Goal: Task Accomplishment & Management: Use online tool/utility

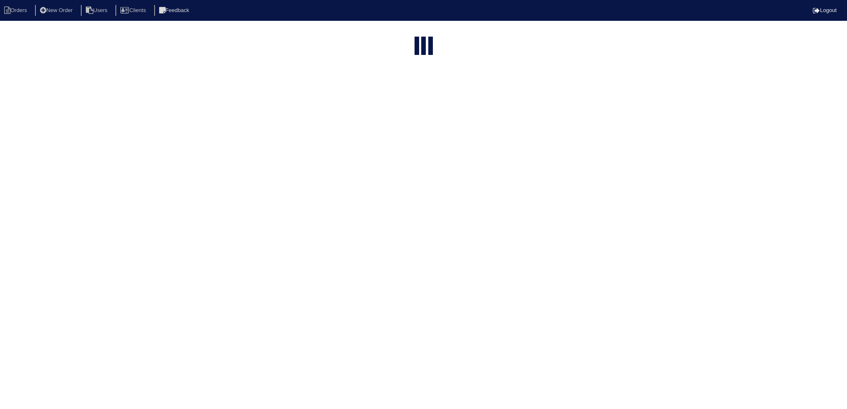
select select "15"
click at [411, 30] on input "273" at bounding box center [409, 34] width 92 height 12
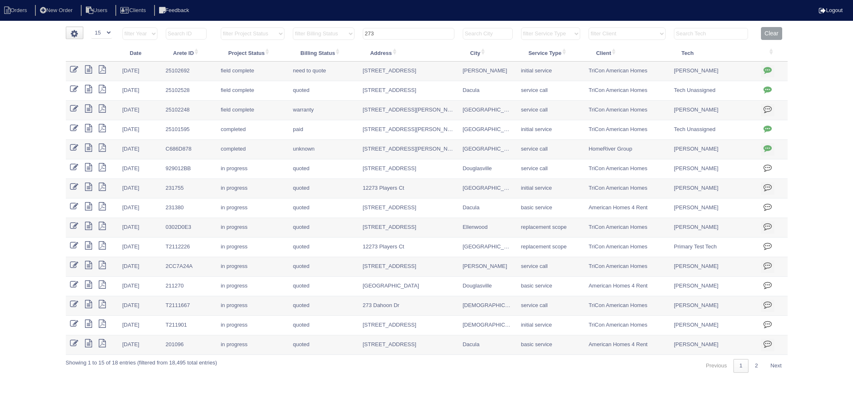
click at [411, 30] on input "273" at bounding box center [409, 34] width 92 height 12
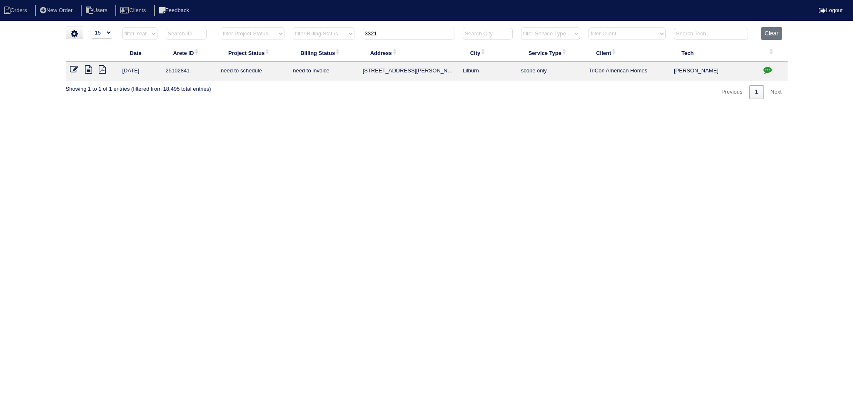
type input "3321"
click at [88, 69] on icon at bounding box center [88, 69] width 7 height 8
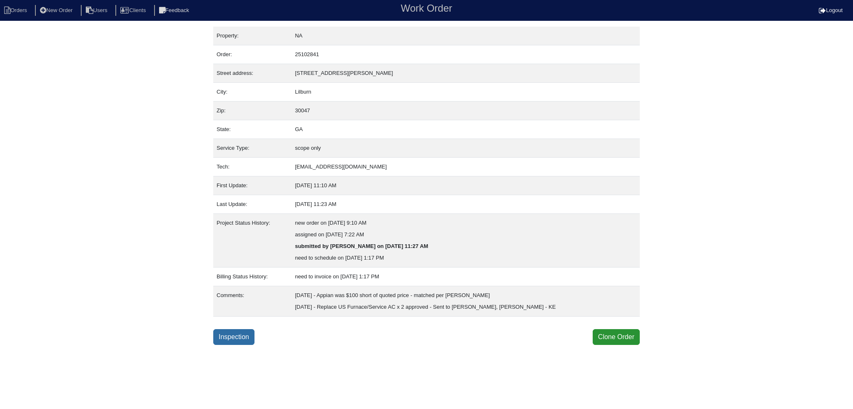
click at [229, 334] on link "Inspection" at bounding box center [233, 337] width 41 height 16
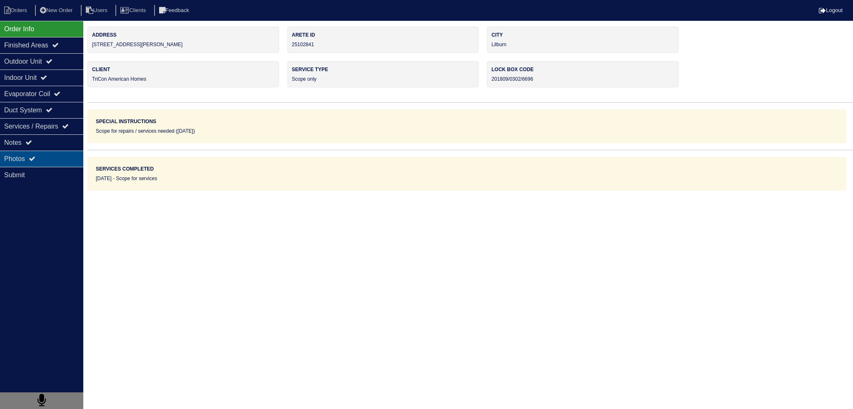
click at [50, 155] on div "Photos" at bounding box center [41, 159] width 83 height 16
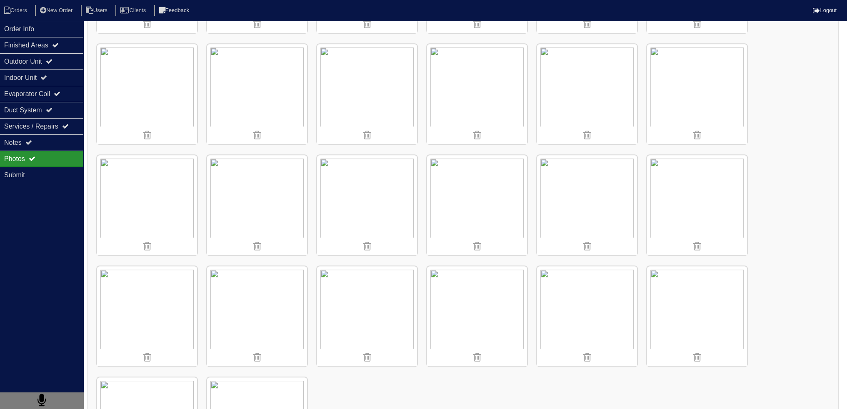
scroll to position [596, 0]
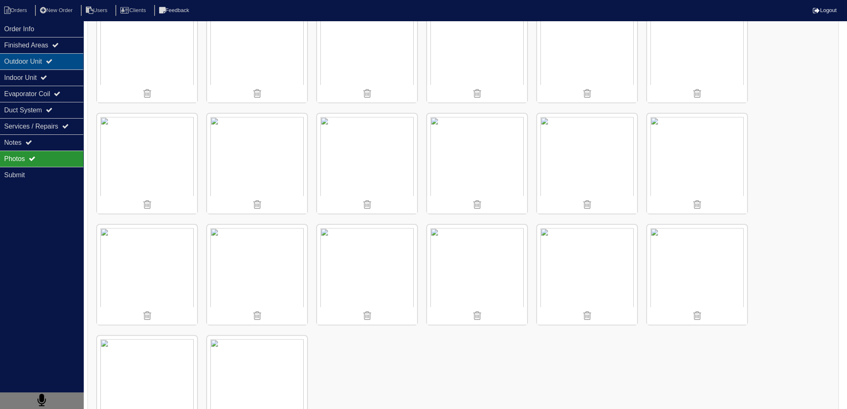
click at [51, 59] on div "Outdoor Unit" at bounding box center [41, 61] width 83 height 16
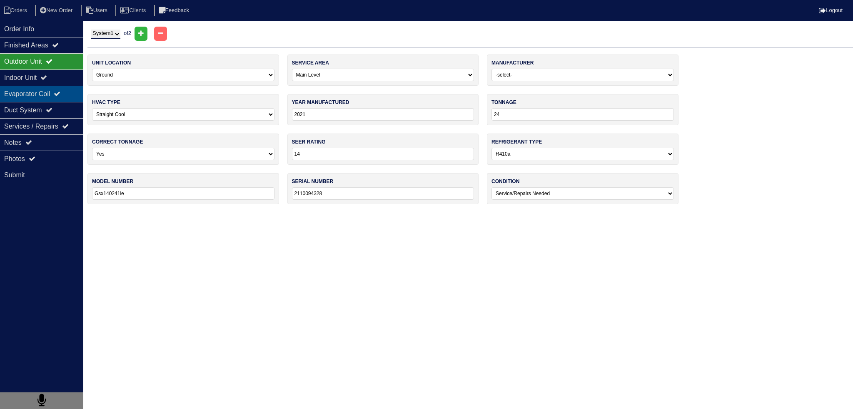
click at [48, 100] on div "Evaporator Coil" at bounding box center [41, 94] width 83 height 16
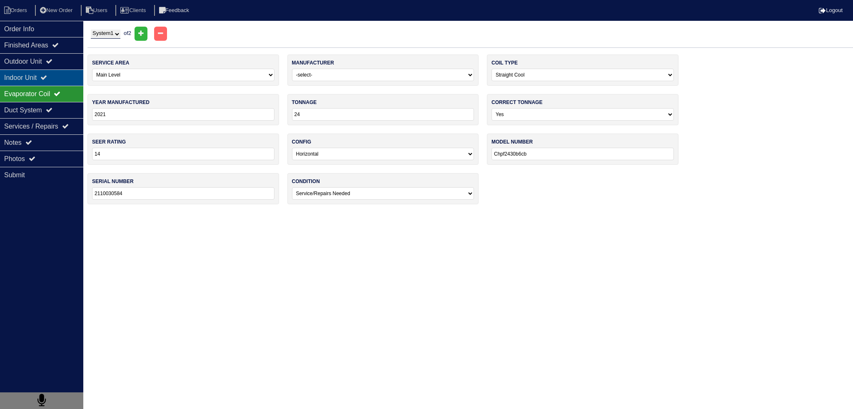
click at [56, 76] on div "Indoor Unit" at bounding box center [41, 78] width 83 height 16
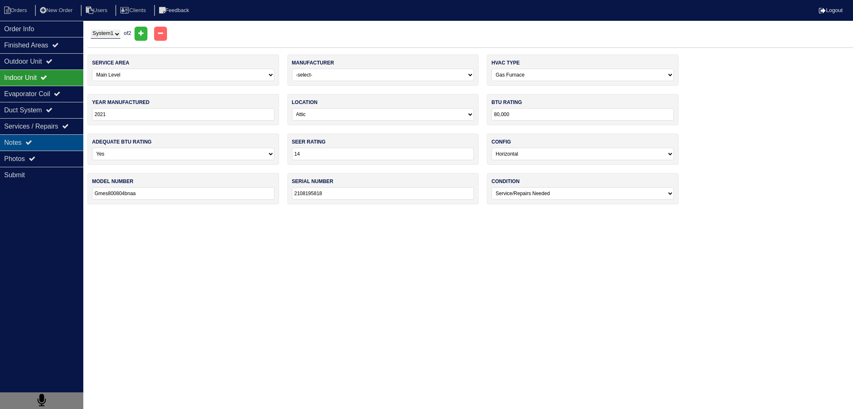
click at [55, 148] on div "Notes" at bounding box center [41, 143] width 83 height 16
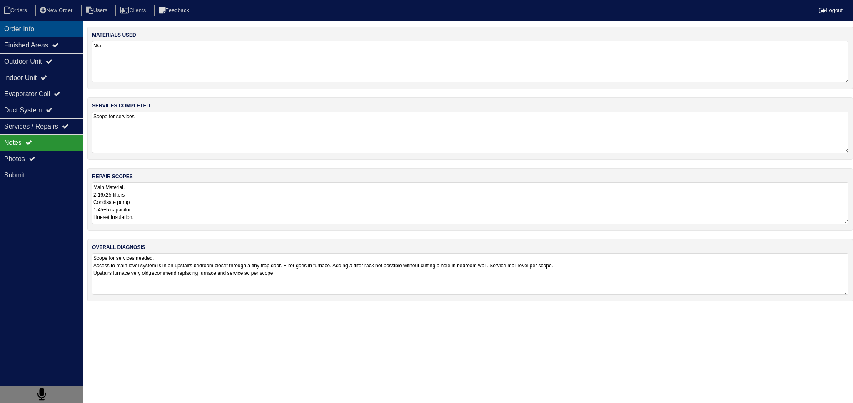
click at [47, 31] on div "Order Info" at bounding box center [41, 29] width 83 height 16
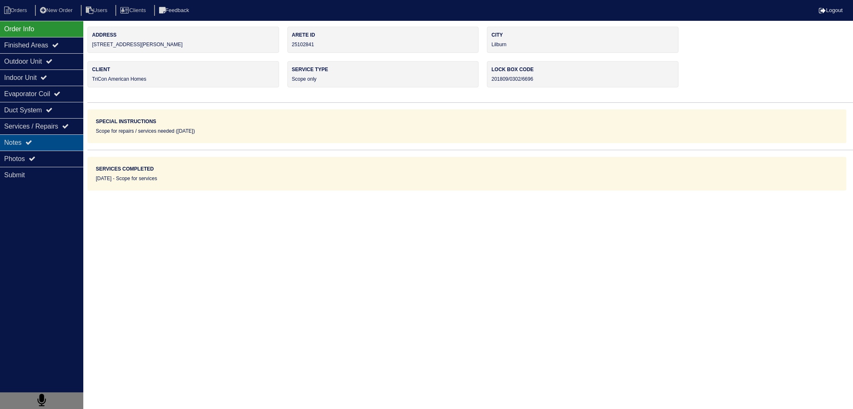
drag, startPoint x: 65, startPoint y: 137, endPoint x: 70, endPoint y: 142, distance: 7.2
click at [65, 138] on div "Notes" at bounding box center [41, 143] width 83 height 16
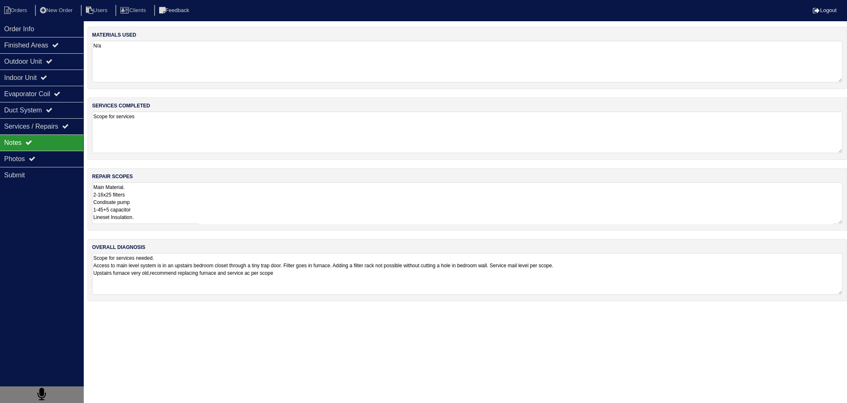
click at [153, 201] on textarea "Main Material. 2-16x25 filters Condisate pump 1-45+5 capacitor Lineset Insulati…" at bounding box center [467, 203] width 750 height 42
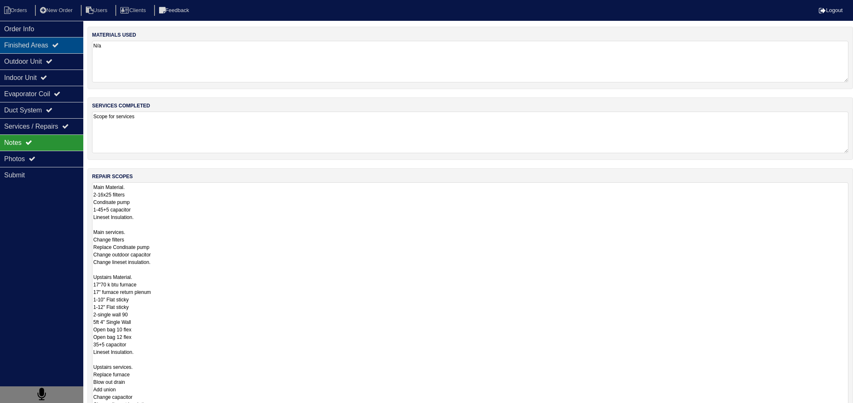
click at [55, 52] on div "Finished Areas" at bounding box center [41, 45] width 83 height 16
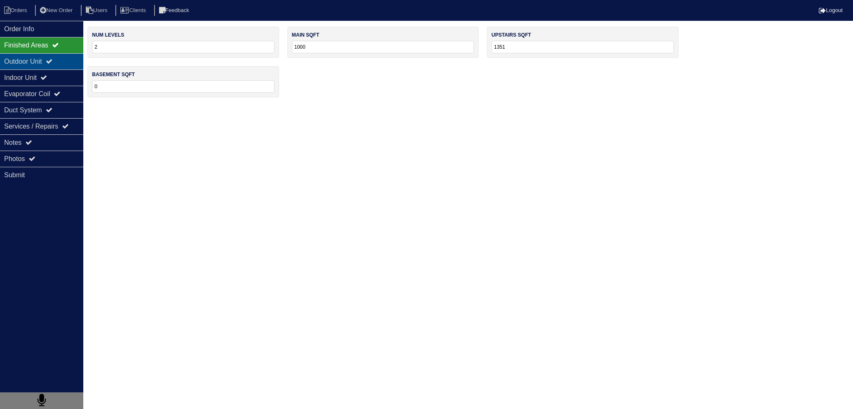
click at [52, 61] on icon at bounding box center [49, 61] width 7 height 7
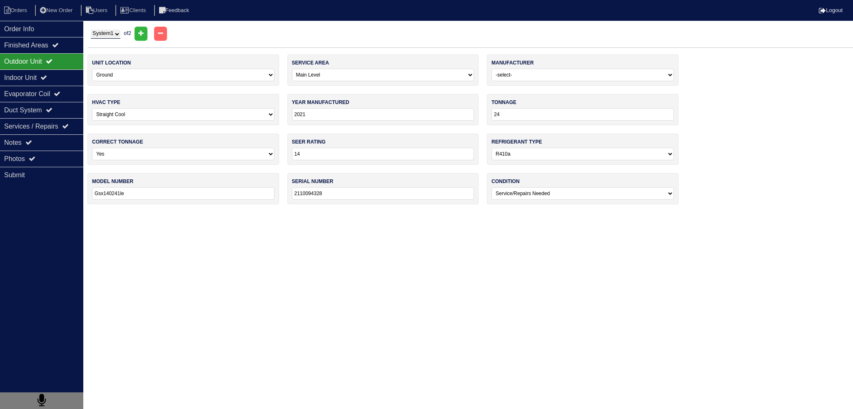
click at [103, 40] on div "System 1 System 2 of 2" at bounding box center [470, 34] width 766 height 14
click at [104, 36] on select "System 1 System 2" at bounding box center [106, 34] width 30 height 9
select select "2"
click at [91, 30] on select "System 1 System 2" at bounding box center [106, 34] width 30 height 9
select select "1"
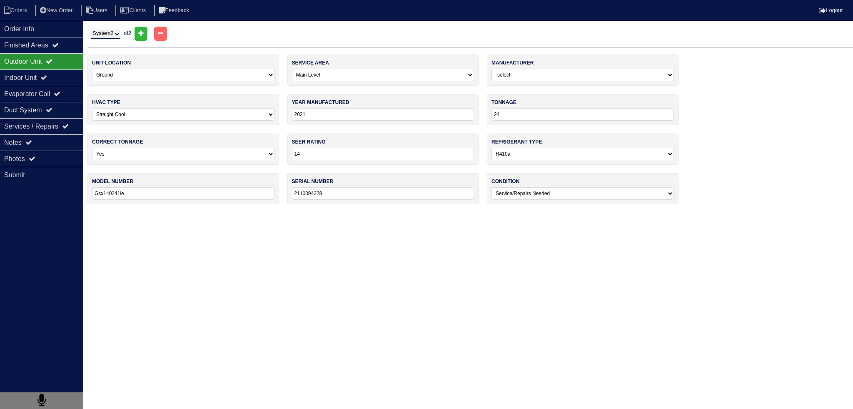
select select "International Comfort Products"
type input "2017"
type input "13"
type input "R4a424akb100"
type input "X172623021"
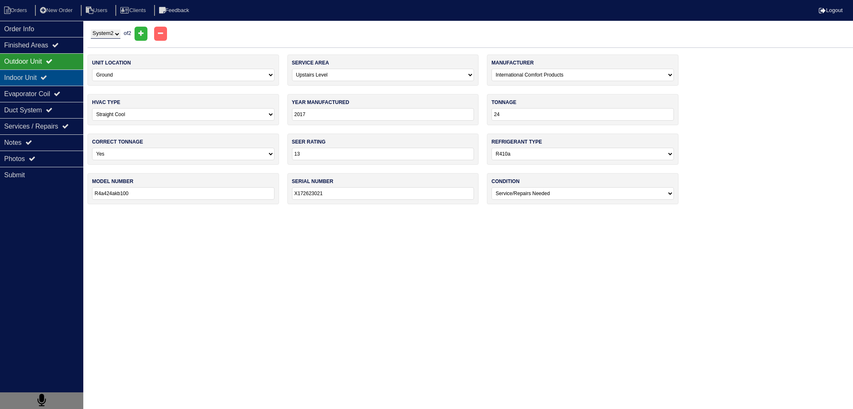
click at [52, 82] on div "Indoor Unit" at bounding box center [41, 78] width 83 height 16
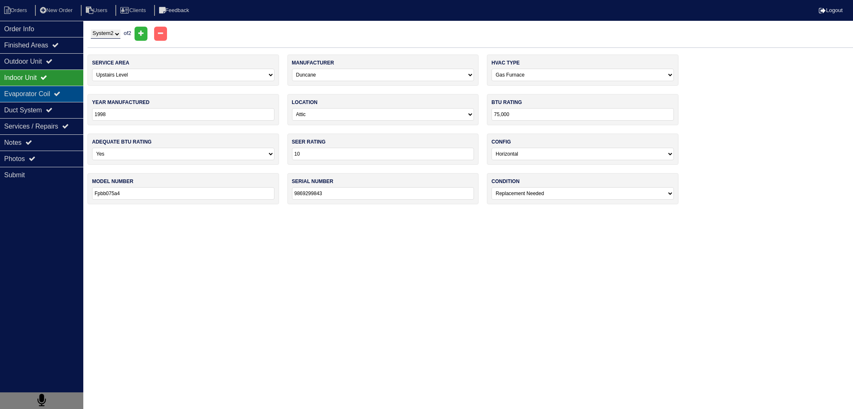
click at [51, 88] on div "Evaporator Coil" at bounding box center [41, 94] width 83 height 16
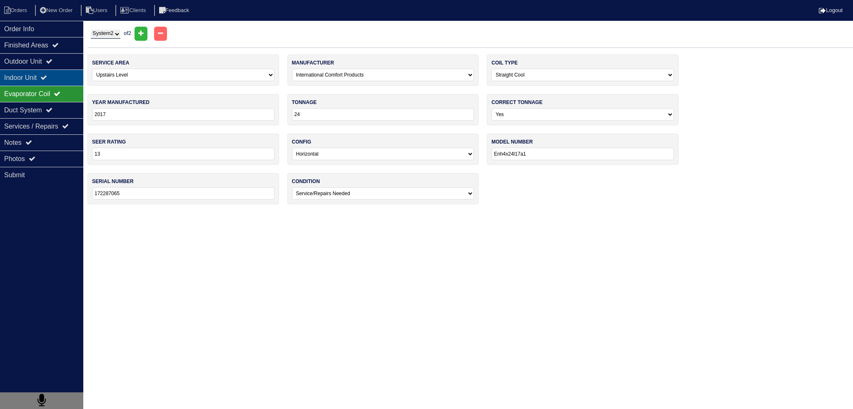
click at [68, 71] on div "Indoor Unit" at bounding box center [41, 78] width 83 height 16
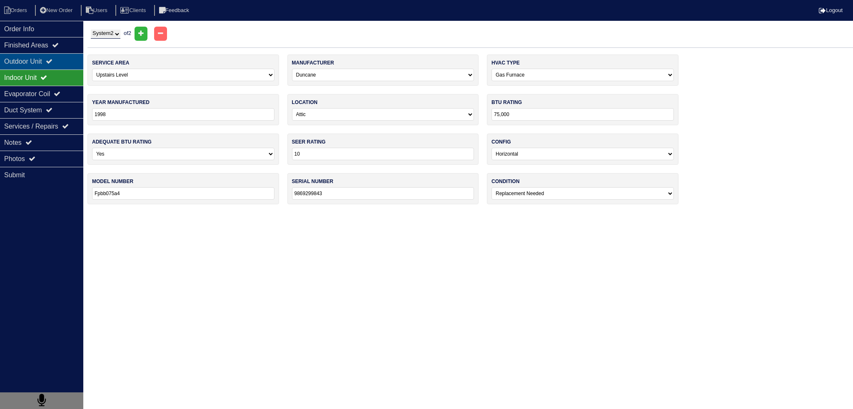
click at [69, 55] on div "Outdoor Unit" at bounding box center [41, 61] width 83 height 16
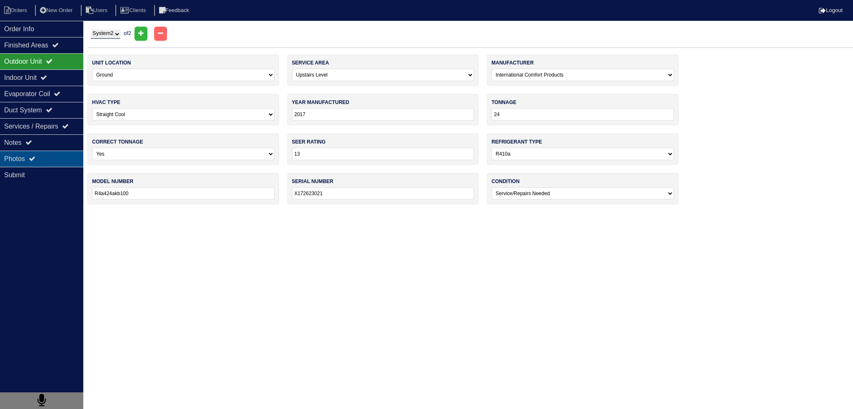
click at [57, 157] on div "Photos" at bounding box center [41, 159] width 83 height 16
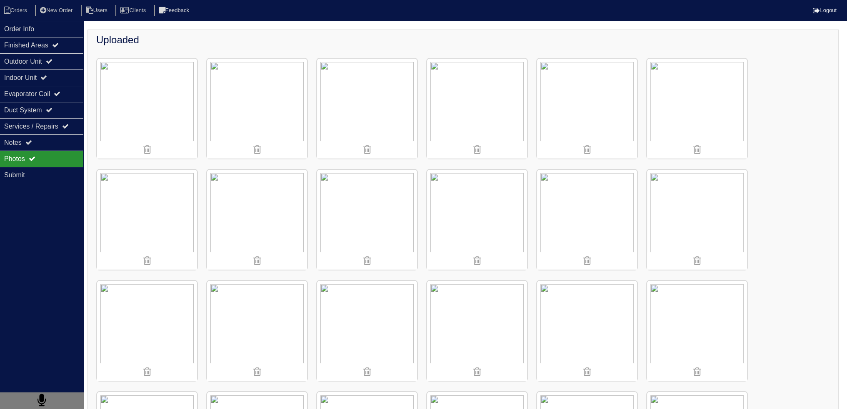
scroll to position [83, 0]
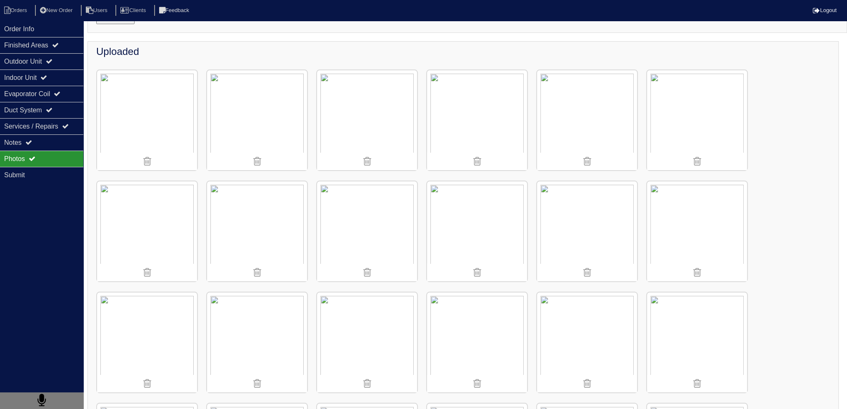
click at [466, 109] on img at bounding box center [477, 120] width 100 height 100
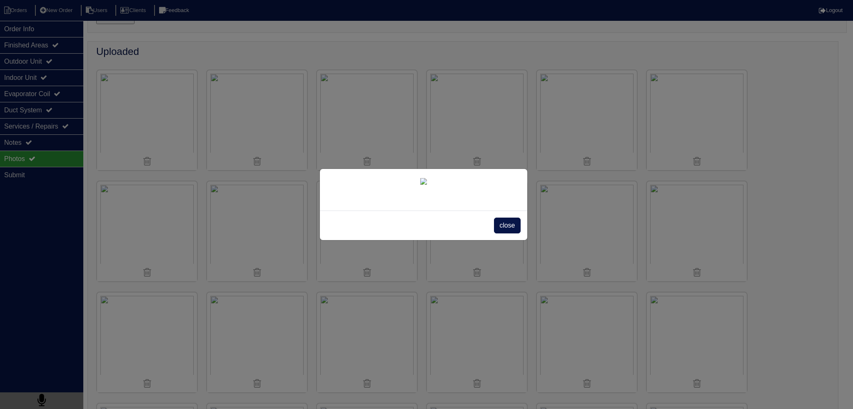
click at [503, 234] on span "close" at bounding box center [507, 226] width 26 height 16
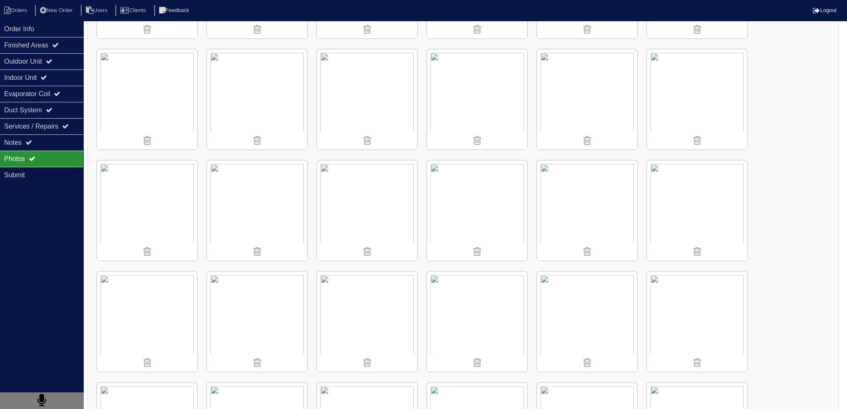
scroll to position [333, 0]
click at [497, 180] on img at bounding box center [477, 204] width 100 height 100
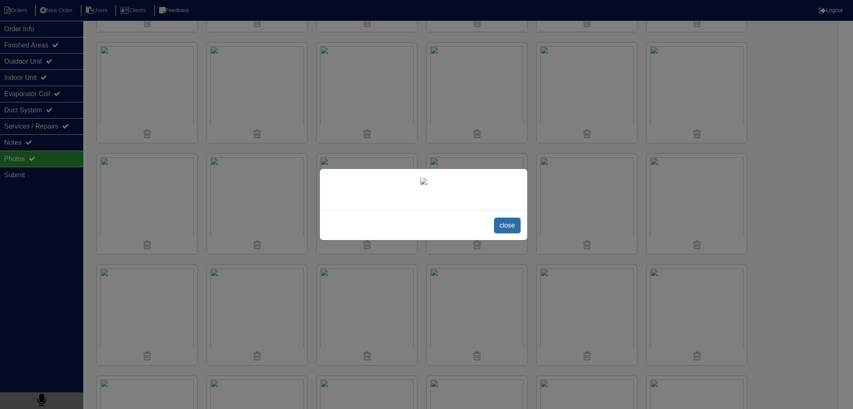
click at [502, 234] on span "close" at bounding box center [507, 226] width 26 height 16
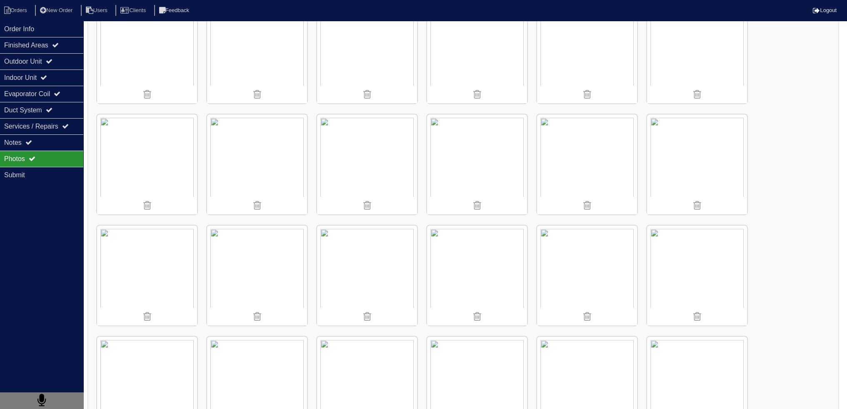
scroll to position [541, 0]
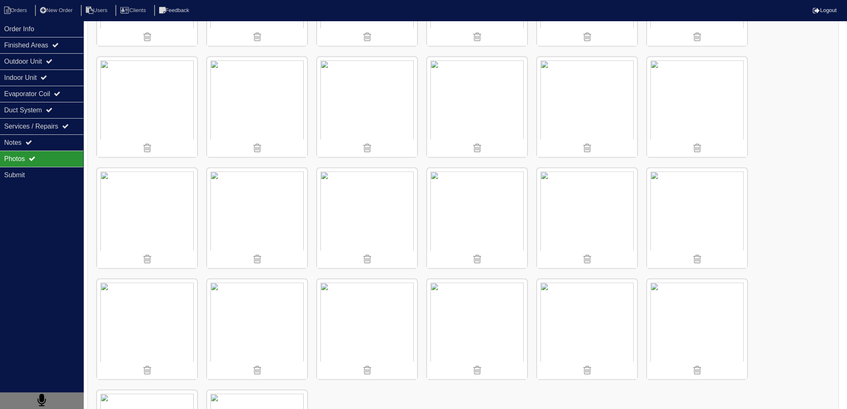
click at [362, 333] on img at bounding box center [367, 329] width 100 height 100
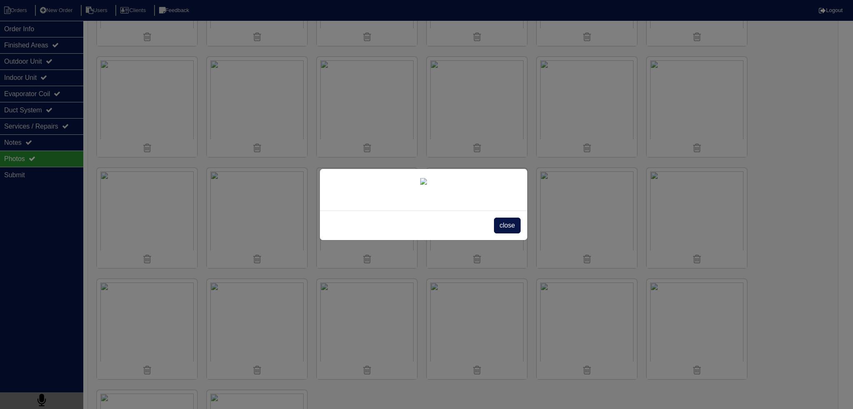
drag, startPoint x: 503, startPoint y: 341, endPoint x: 489, endPoint y: 336, distance: 15.0
click at [504, 234] on span "close" at bounding box center [507, 226] width 26 height 16
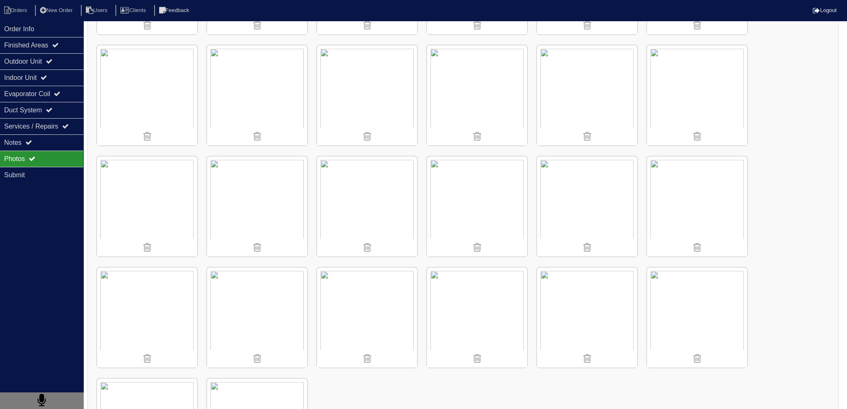
scroll to position [554, 0]
click at [499, 291] on img at bounding box center [477, 317] width 100 height 100
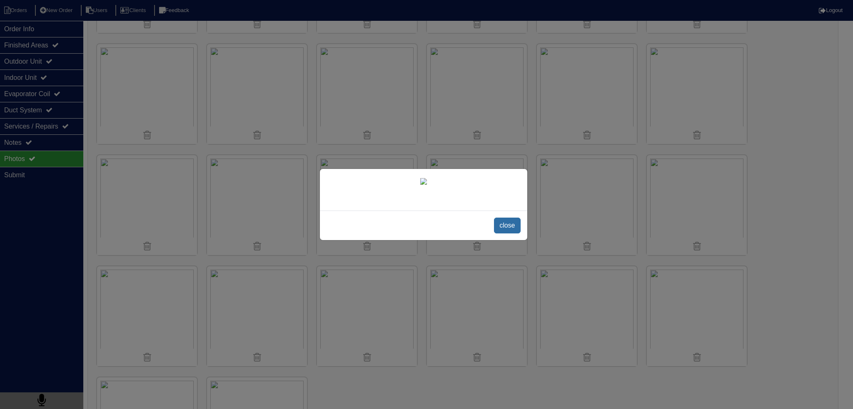
click at [508, 234] on span "close" at bounding box center [507, 226] width 26 height 16
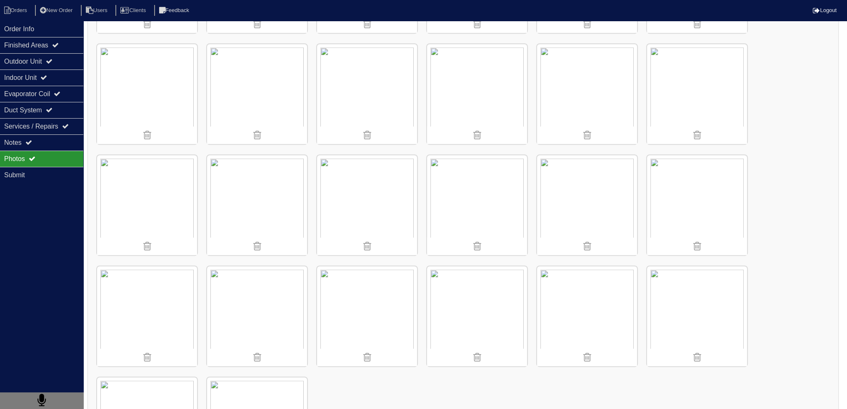
click at [703, 293] on img at bounding box center [697, 317] width 100 height 100
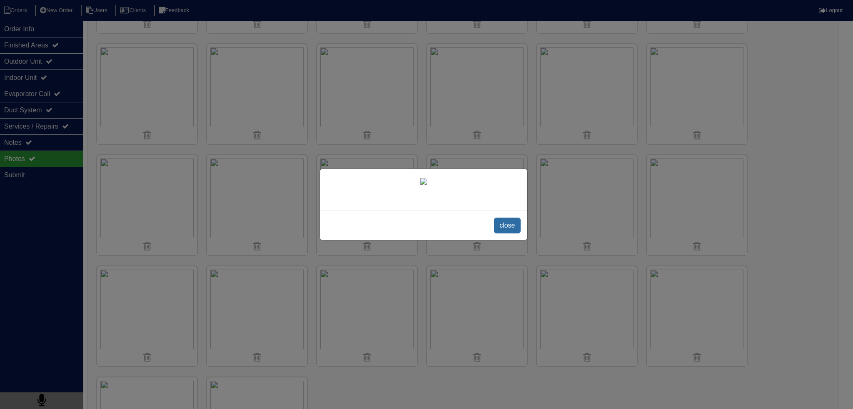
click at [505, 234] on span "close" at bounding box center [507, 226] width 26 height 16
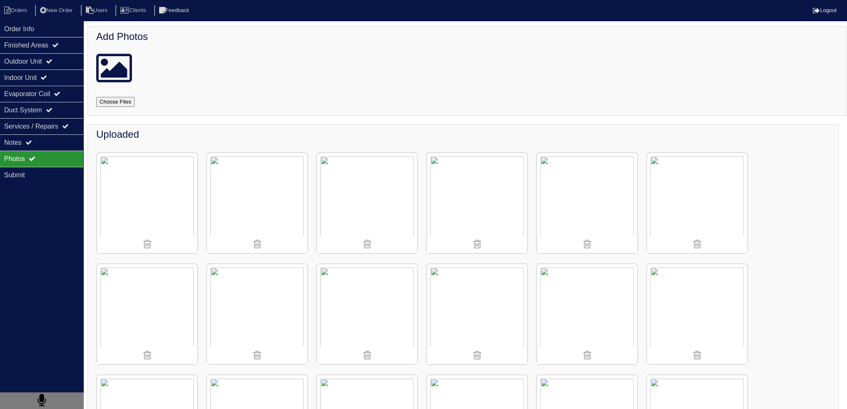
scroll to position [0, 0]
click at [160, 175] on img at bounding box center [147, 204] width 100 height 100
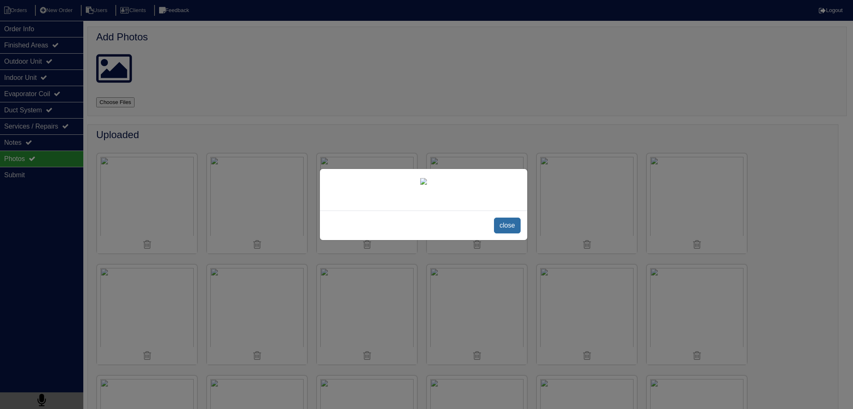
click at [507, 234] on span "close" at bounding box center [507, 226] width 26 height 16
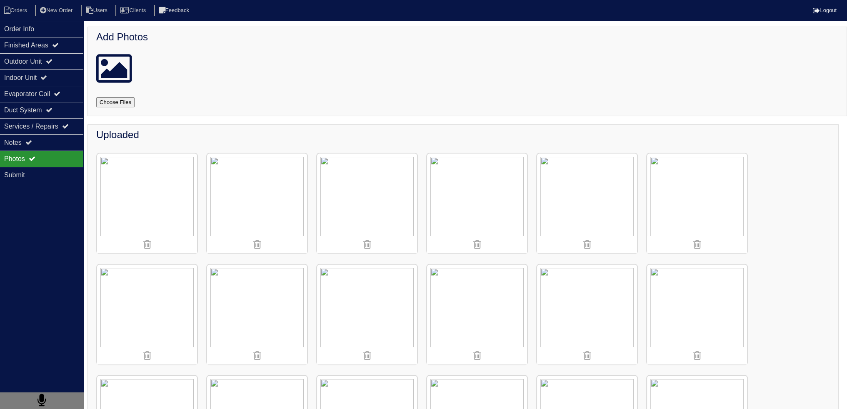
click at [170, 186] on img at bounding box center [147, 204] width 100 height 100
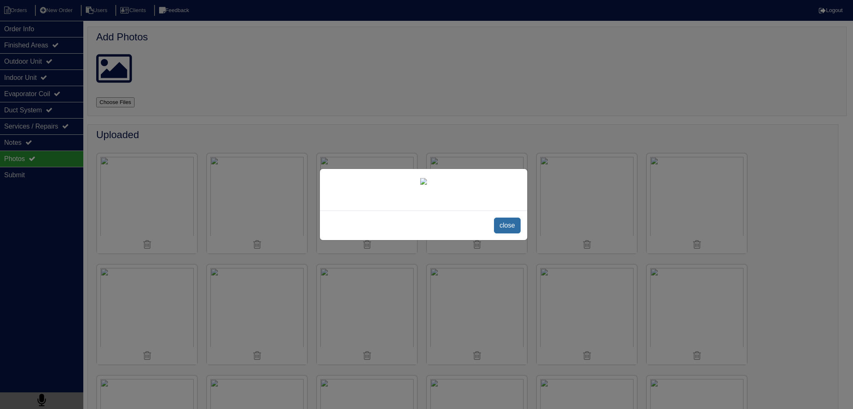
click at [506, 234] on span "close" at bounding box center [507, 226] width 26 height 16
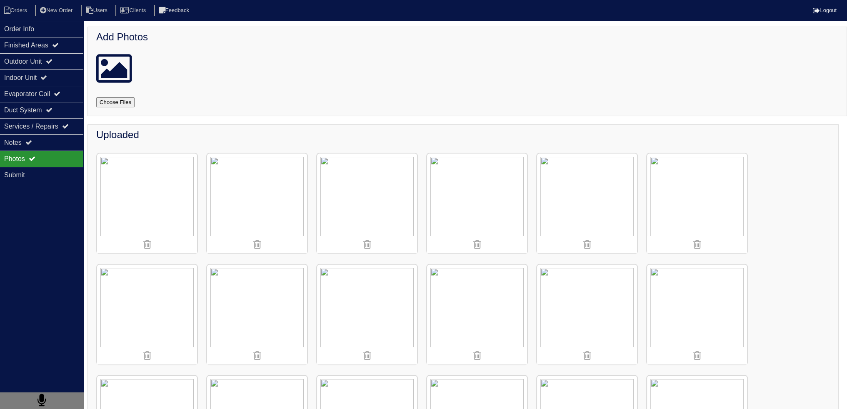
click at [280, 298] on img at bounding box center [257, 315] width 100 height 100
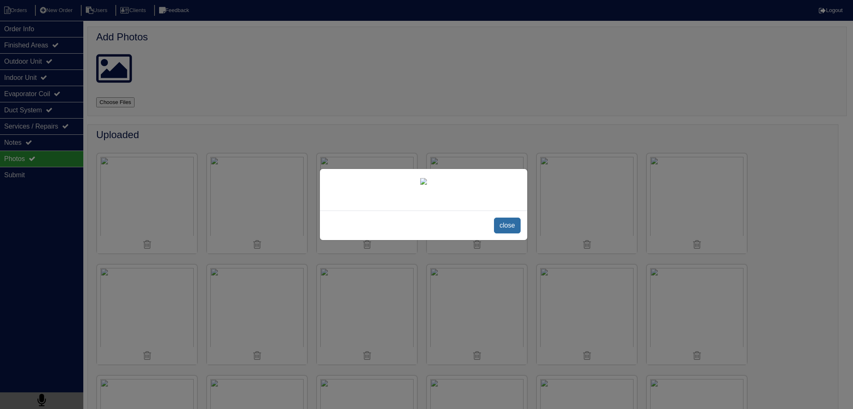
click at [517, 234] on span "close" at bounding box center [507, 226] width 26 height 16
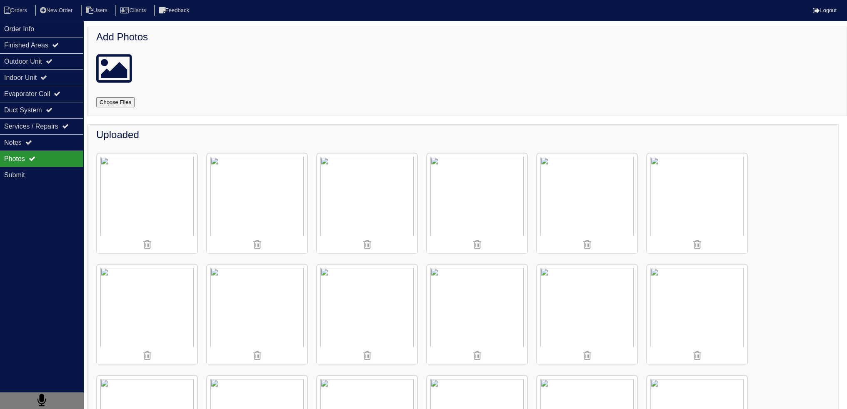
click at [164, 175] on img at bounding box center [147, 204] width 100 height 100
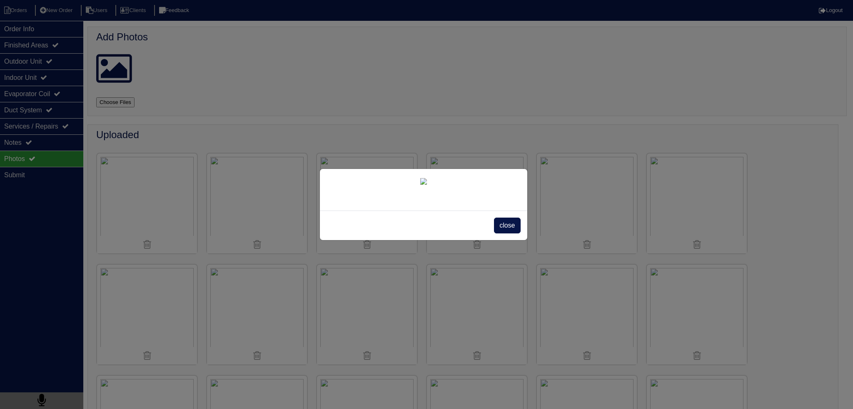
drag, startPoint x: 508, startPoint y: 286, endPoint x: 514, endPoint y: 285, distance: 5.5
click at [509, 234] on span "close" at bounding box center [507, 226] width 26 height 16
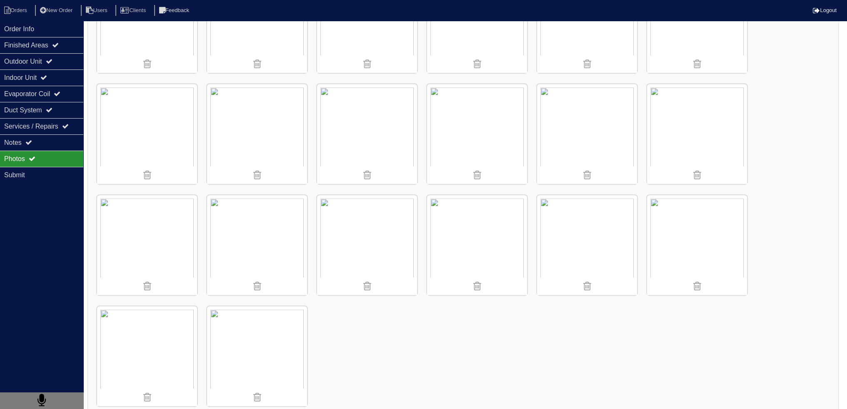
scroll to position [638, 0]
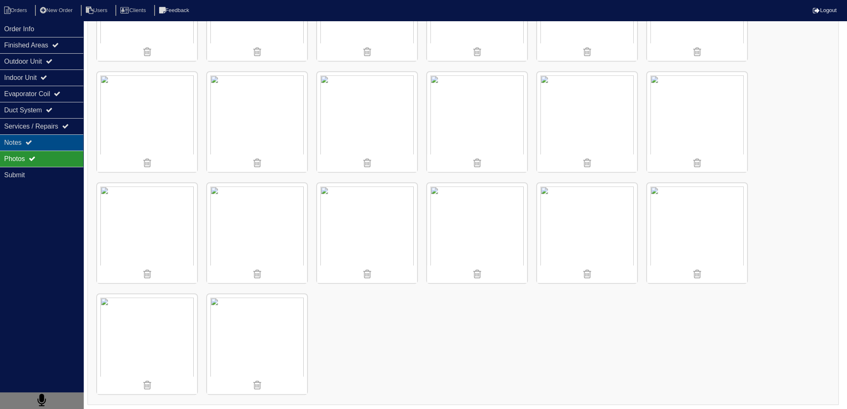
click at [47, 145] on div "Notes" at bounding box center [41, 143] width 83 height 16
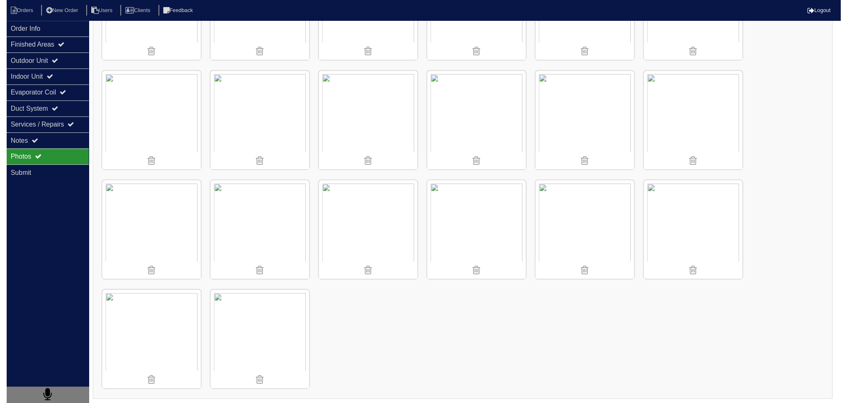
scroll to position [0, 0]
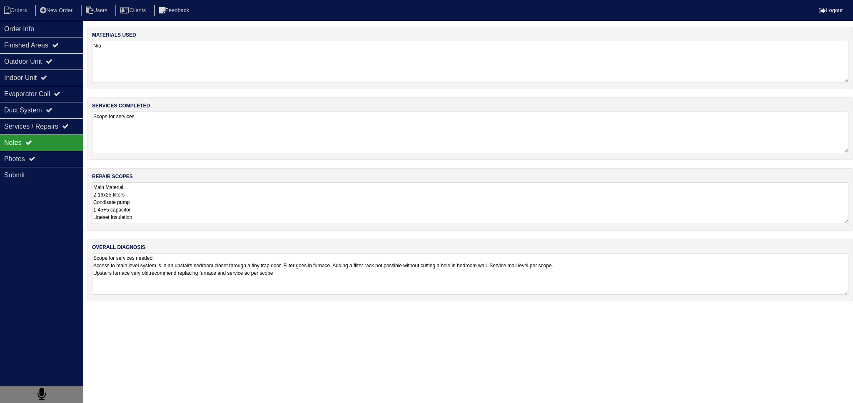
click at [205, 239] on div "overall diagnosis Scope for services needed. Access to main level system is in …" at bounding box center [470, 270] width 766 height 62
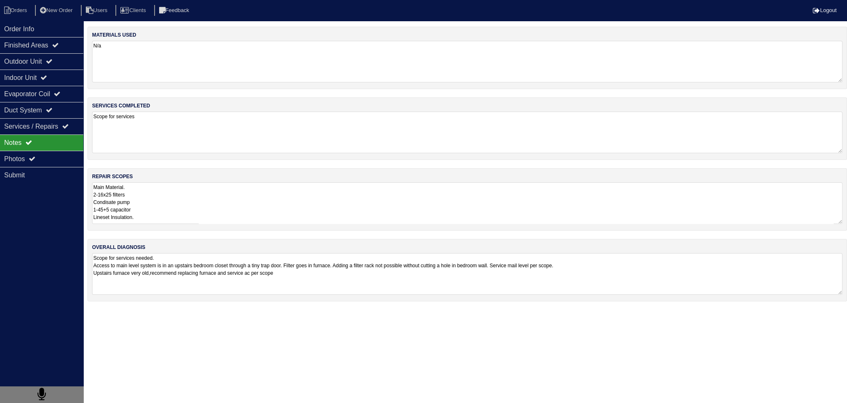
click at [187, 206] on textarea "Main Material. 2-16x25 filters Condisate pump 1-45+5 capacitor Lineset Insulati…" at bounding box center [467, 203] width 750 height 42
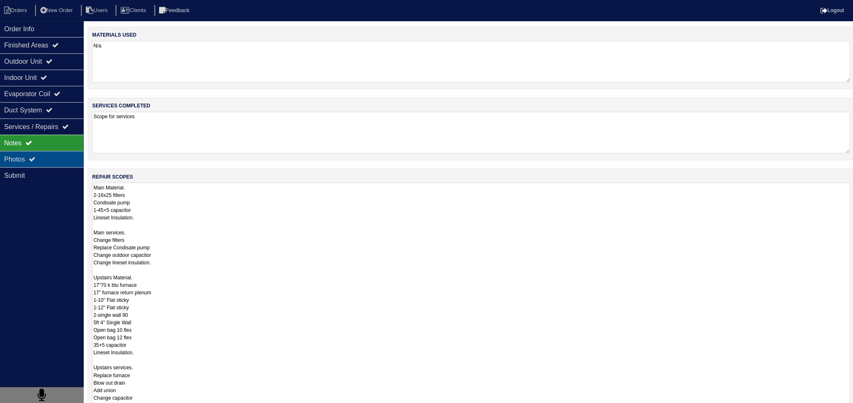
click at [29, 151] on div "Photos" at bounding box center [41, 159] width 83 height 16
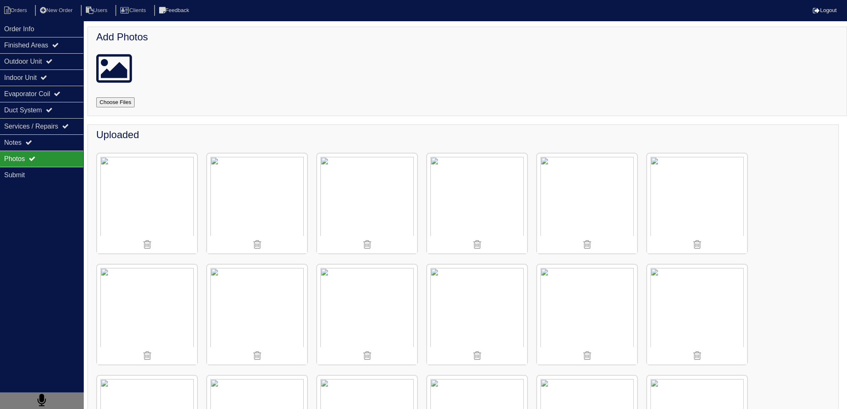
click at [259, 299] on img at bounding box center [257, 315] width 100 height 100
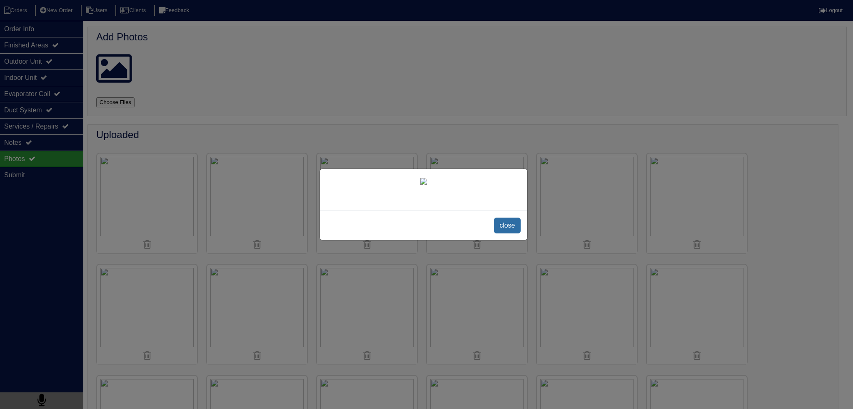
click at [500, 234] on span "close" at bounding box center [507, 226] width 26 height 16
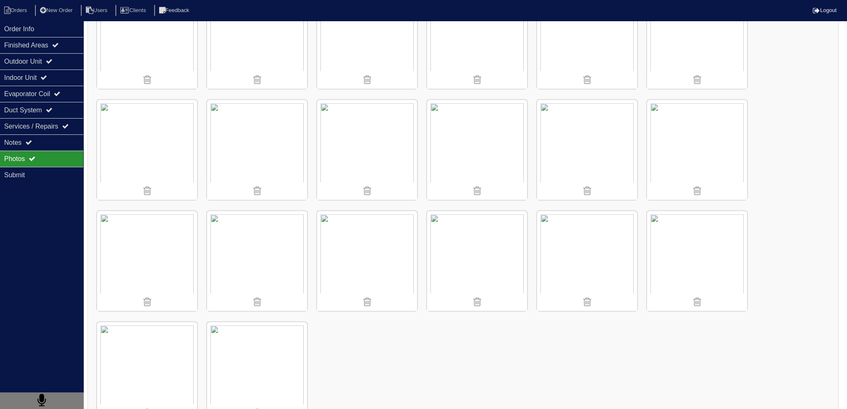
scroll to position [625, 0]
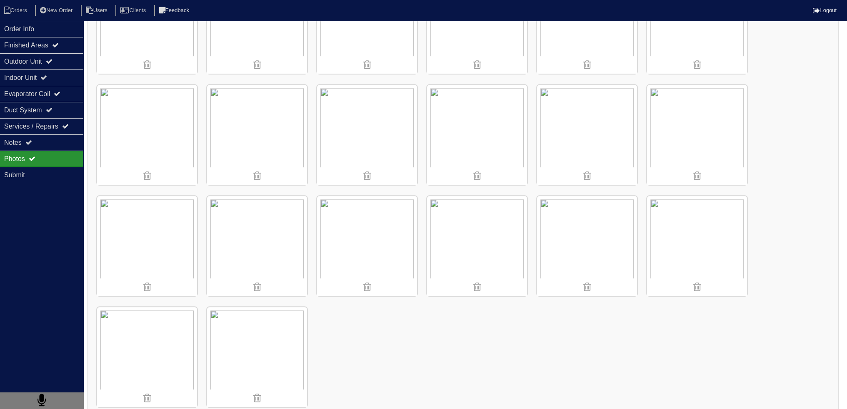
click at [377, 262] on img at bounding box center [367, 246] width 100 height 100
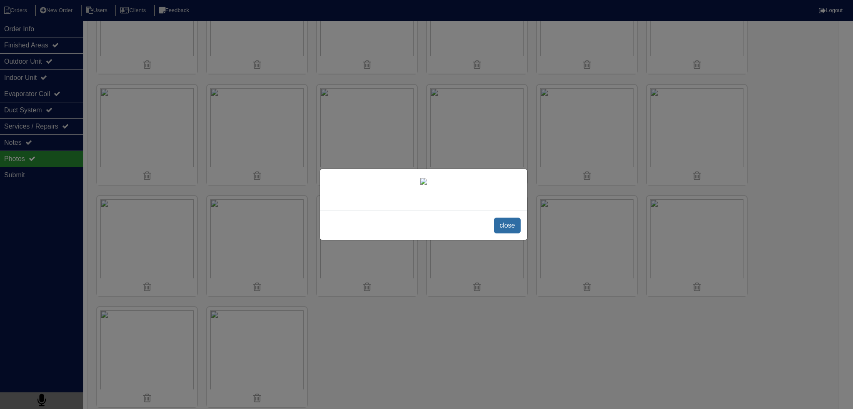
click at [500, 234] on span "close" at bounding box center [507, 226] width 26 height 16
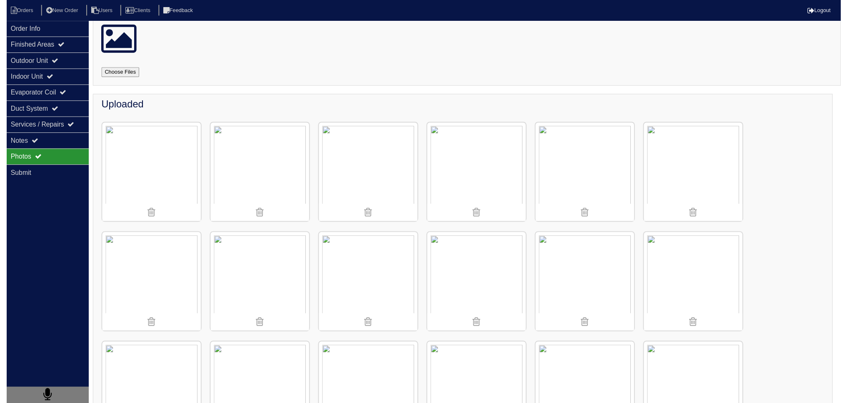
scroll to position [0, 0]
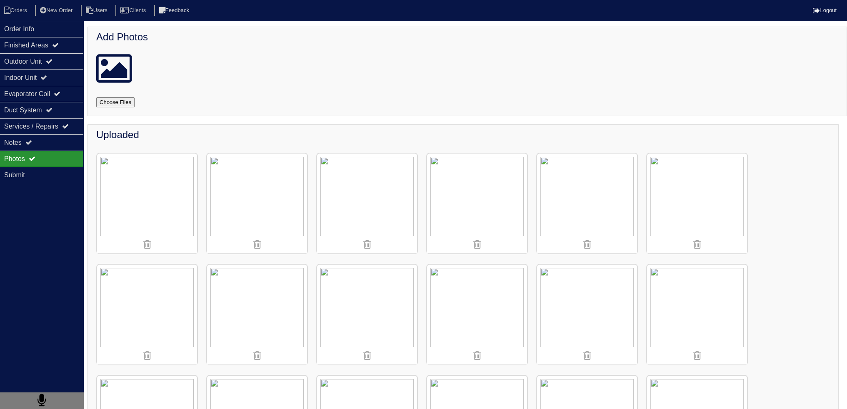
click at [139, 163] on img at bounding box center [147, 204] width 100 height 100
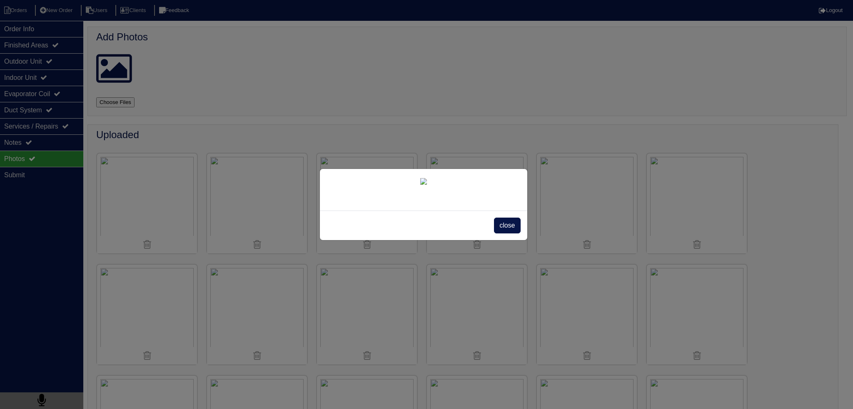
drag, startPoint x: 513, startPoint y: 281, endPoint x: 509, endPoint y: 279, distance: 4.9
click at [513, 234] on span "close" at bounding box center [507, 226] width 26 height 16
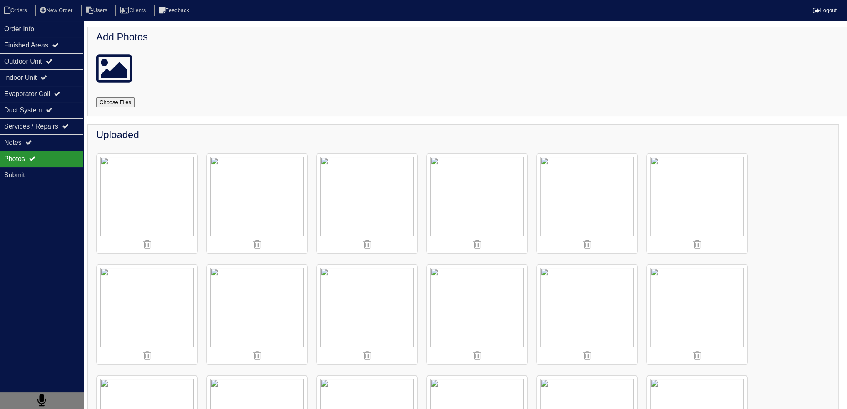
click at [63, 151] on div "Photos" at bounding box center [41, 159] width 83 height 16
click at [63, 150] on div "Notes" at bounding box center [41, 143] width 83 height 16
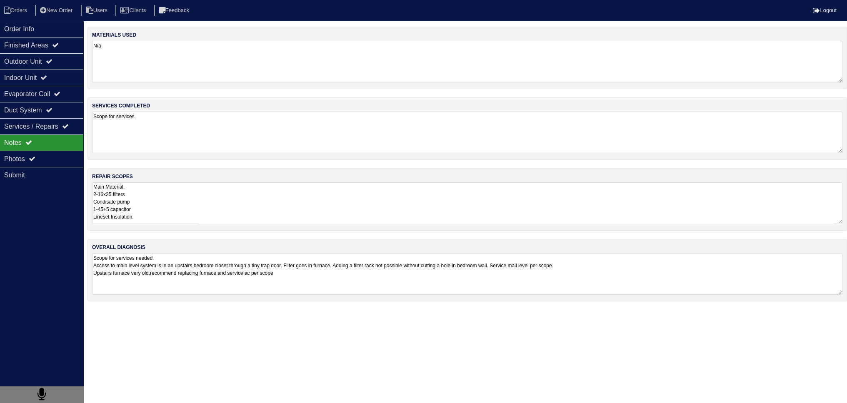
click at [150, 205] on textarea "Main Material. 2-16x25 filters Condisate pump 1-45+5 capacitor Lineset Insulati…" at bounding box center [467, 203] width 750 height 42
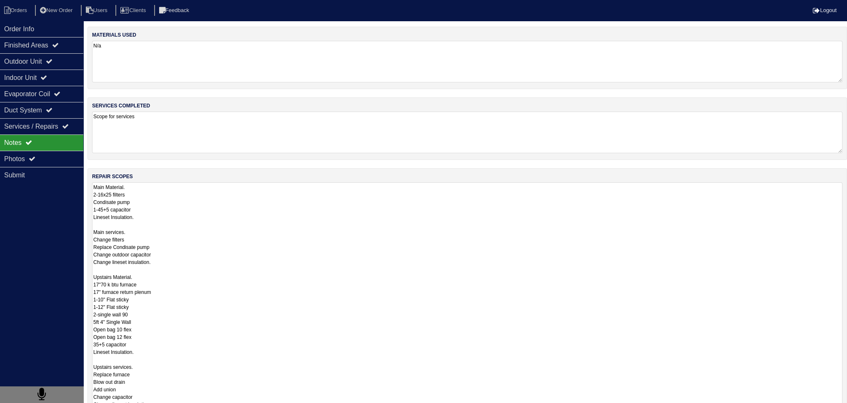
click at [287, 185] on textarea "Main Material. 2-16x25 filters Condisate pump 1-45+5 capacitor Lineset Insulati…" at bounding box center [467, 299] width 750 height 234
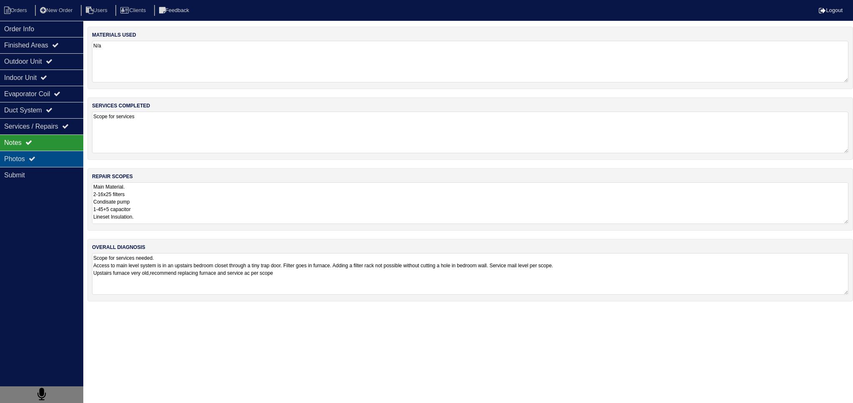
click at [61, 162] on div "Photos" at bounding box center [41, 159] width 83 height 16
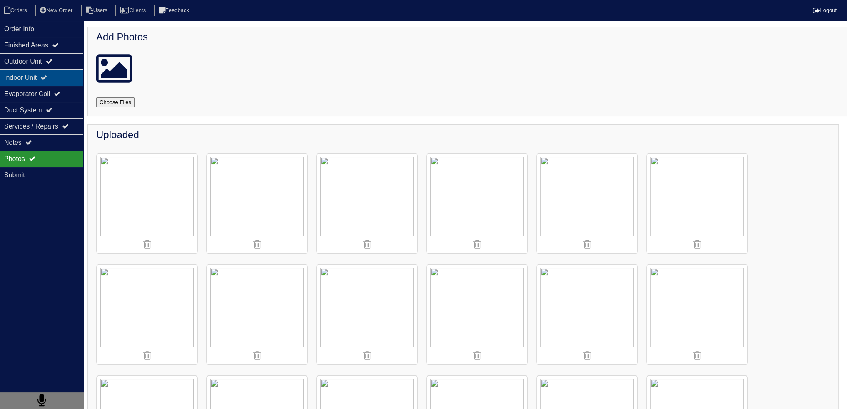
click at [46, 73] on div "Indoor Unit" at bounding box center [41, 78] width 83 height 16
select select "2"
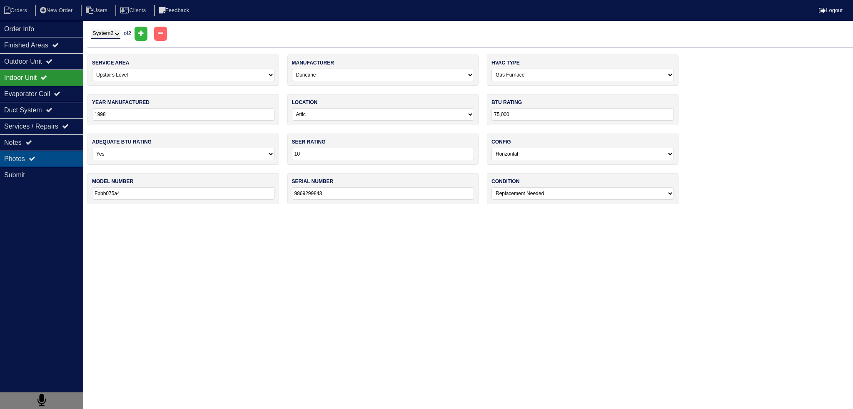
click at [46, 159] on div "Photos" at bounding box center [41, 159] width 83 height 16
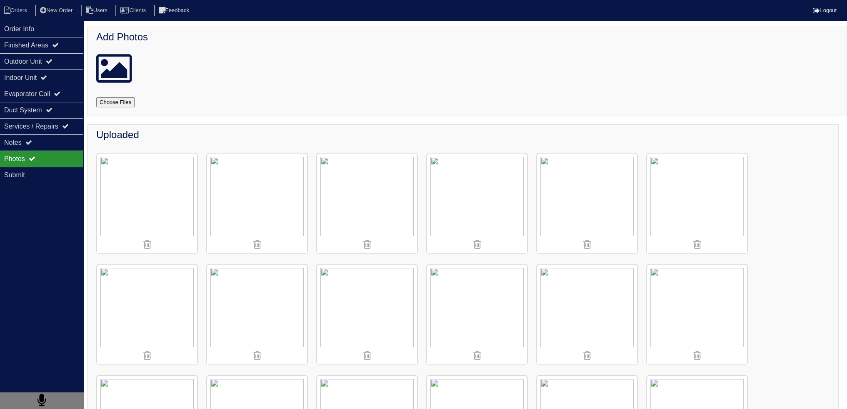
click at [136, 192] on img at bounding box center [147, 204] width 100 height 100
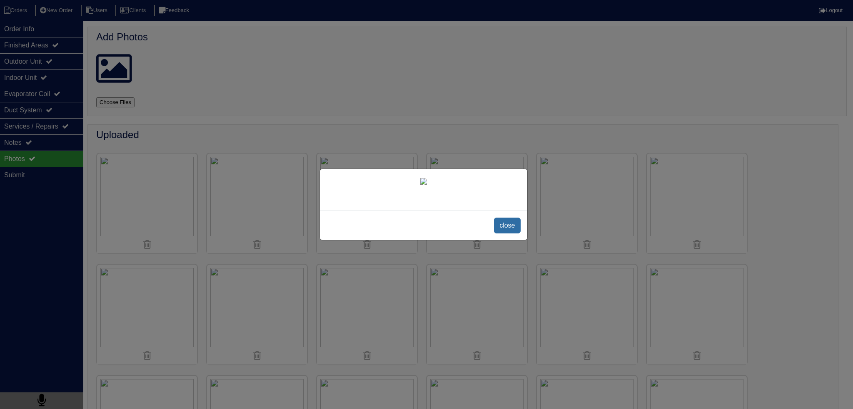
click at [509, 234] on span "close" at bounding box center [507, 226] width 26 height 16
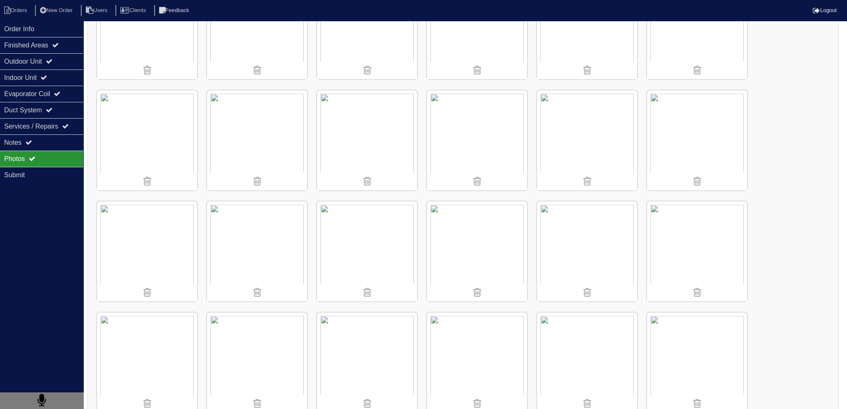
scroll to position [583, 0]
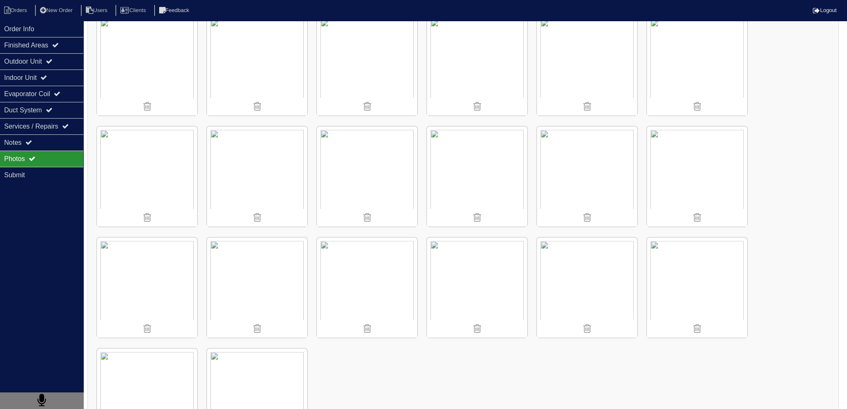
click at [250, 297] on img at bounding box center [257, 288] width 100 height 100
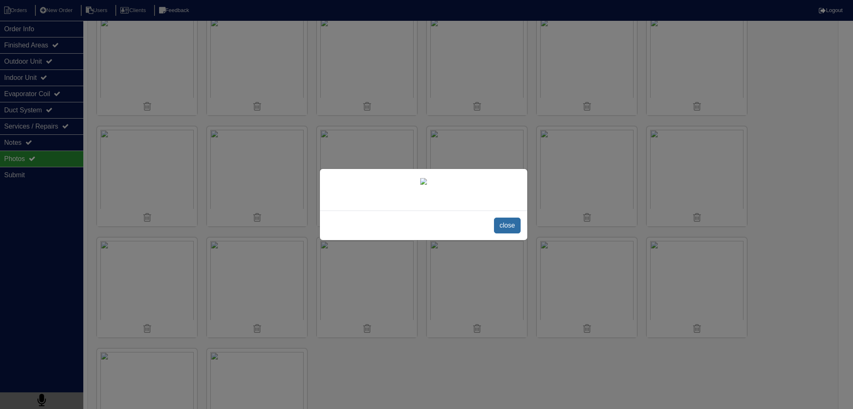
click at [502, 226] on span "close" at bounding box center [507, 226] width 26 height 16
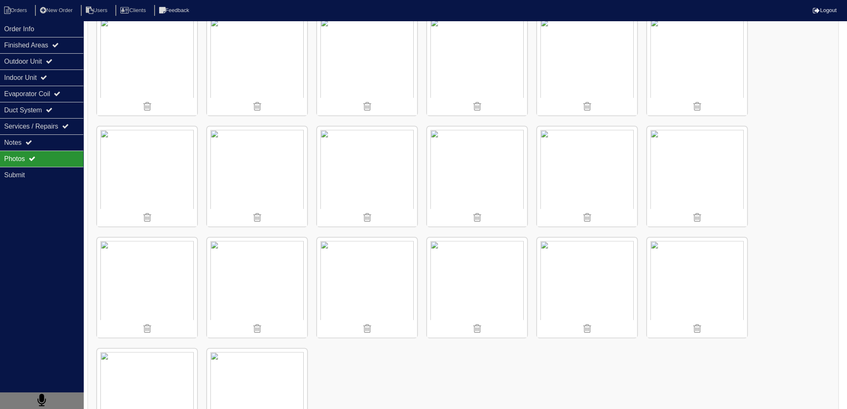
click at [683, 152] on img at bounding box center [697, 177] width 100 height 100
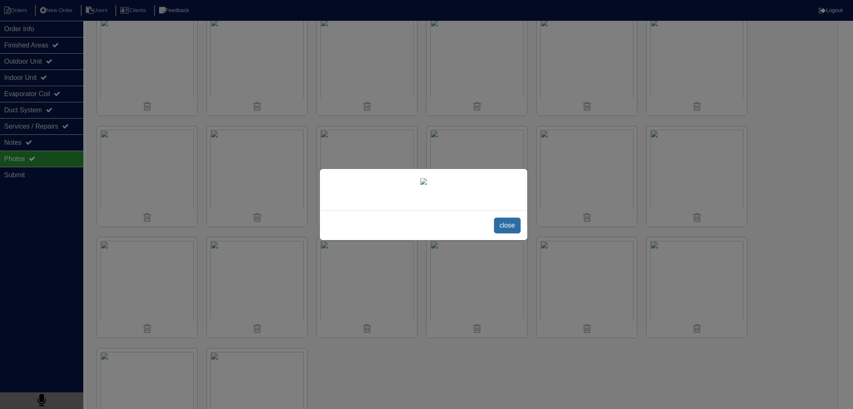
click at [517, 225] on span "close" at bounding box center [507, 226] width 26 height 16
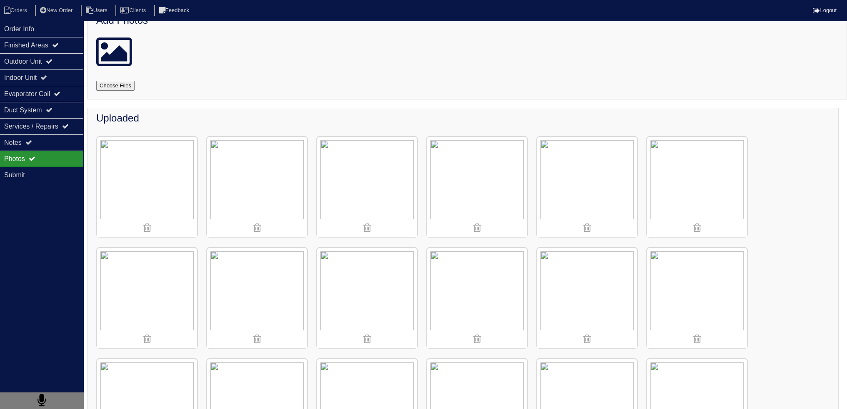
scroll to position [0, 0]
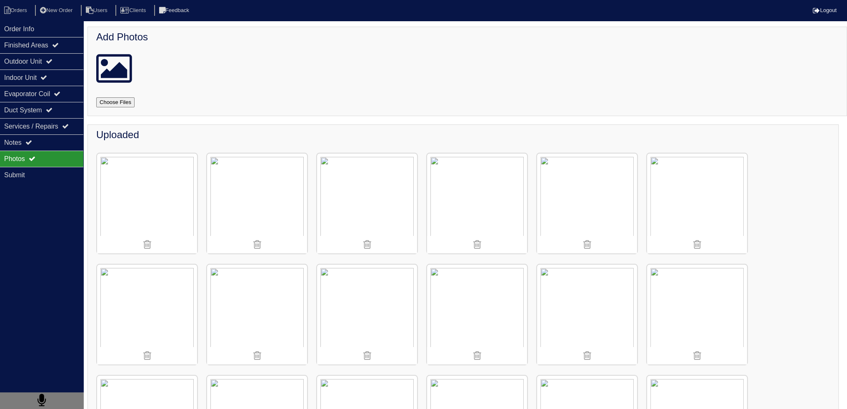
click at [161, 209] on img at bounding box center [147, 204] width 100 height 100
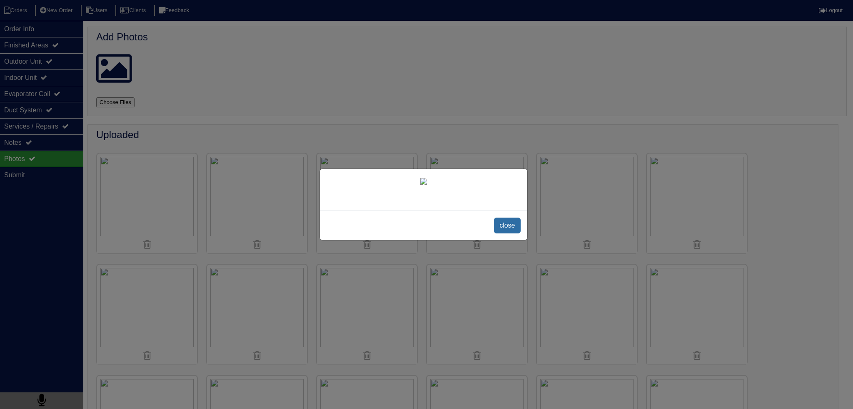
click at [502, 234] on span "close" at bounding box center [507, 226] width 26 height 16
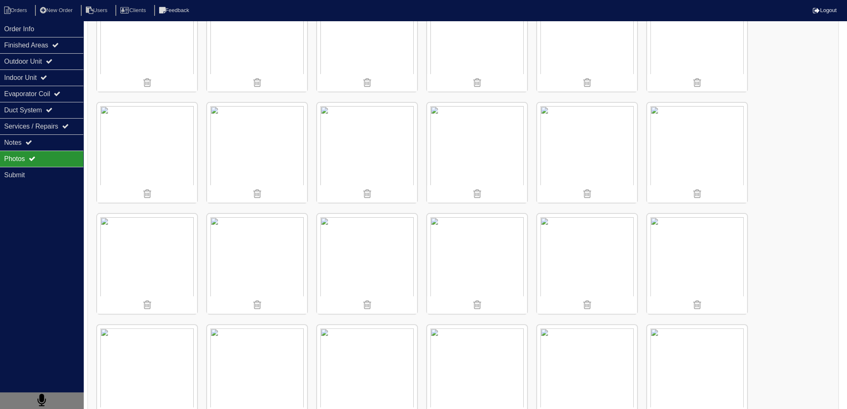
scroll to position [417, 0]
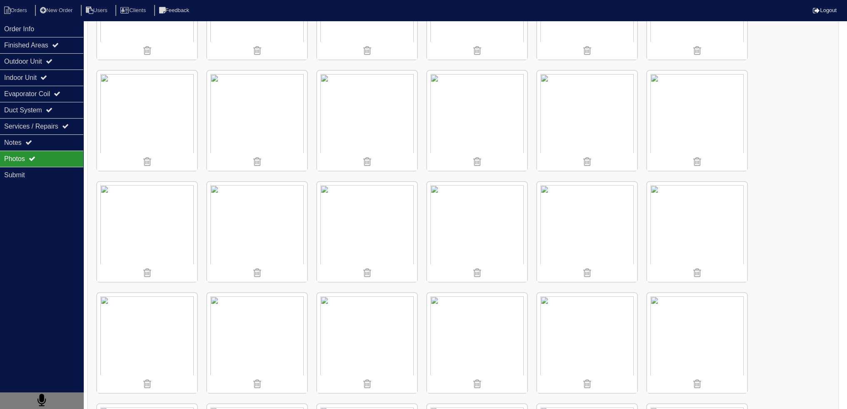
click at [237, 123] on img at bounding box center [257, 121] width 100 height 100
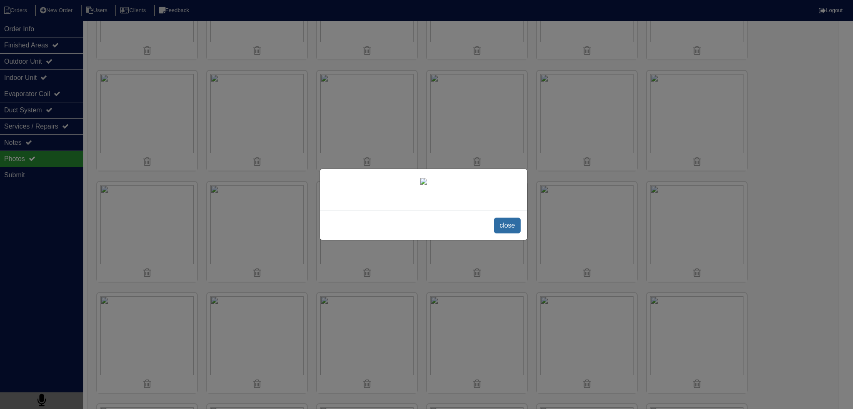
click at [505, 222] on span "close" at bounding box center [507, 226] width 26 height 16
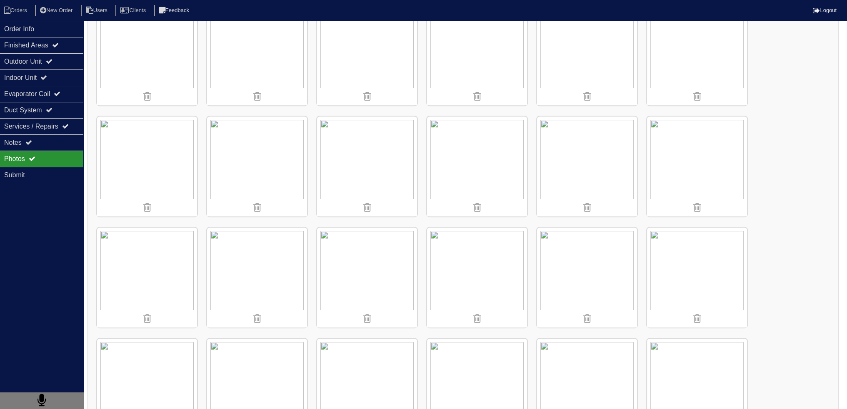
scroll to position [541, 0]
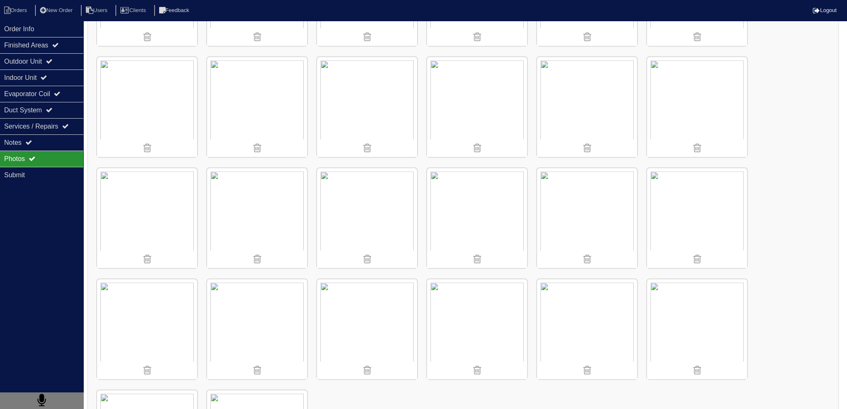
click at [383, 306] on img at bounding box center [367, 329] width 100 height 100
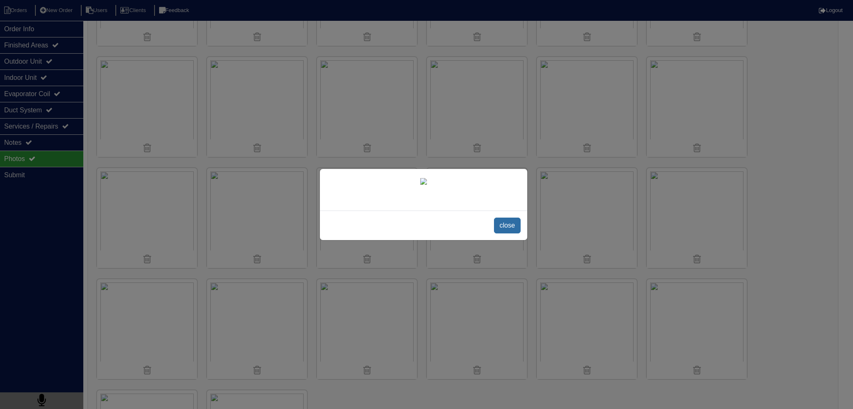
click at [506, 234] on span "close" at bounding box center [507, 226] width 26 height 16
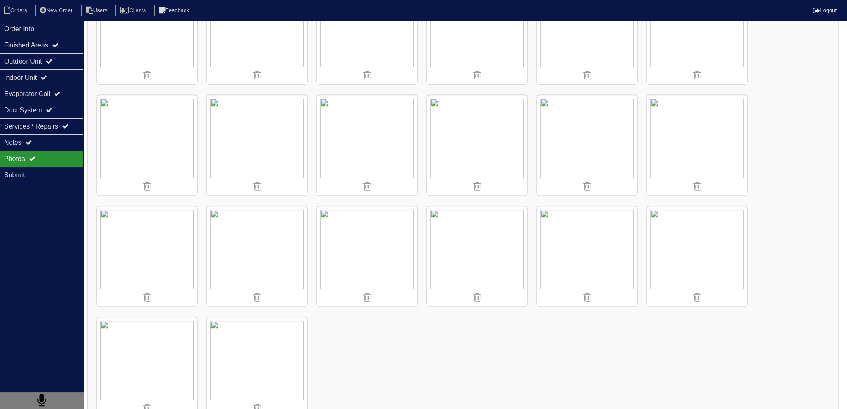
scroll to position [625, 0]
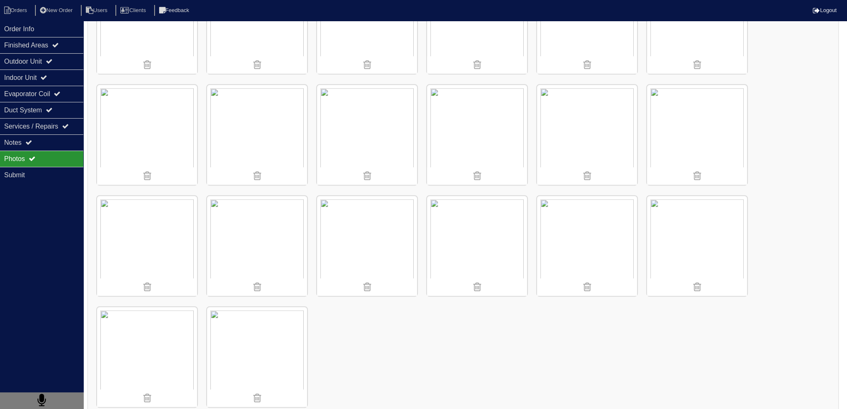
click at [505, 233] on img at bounding box center [477, 246] width 100 height 100
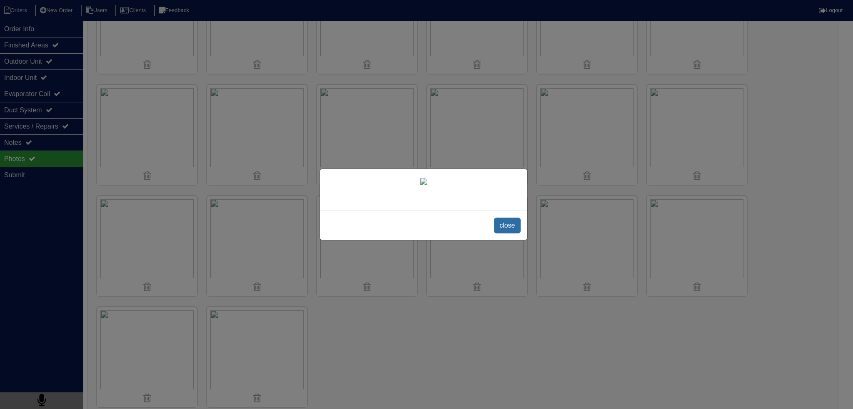
click at [505, 234] on span "close" at bounding box center [507, 226] width 26 height 16
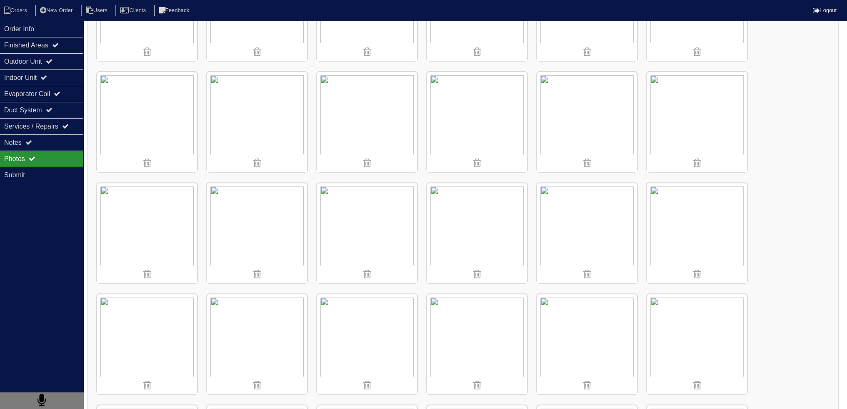
scroll to position [375, 0]
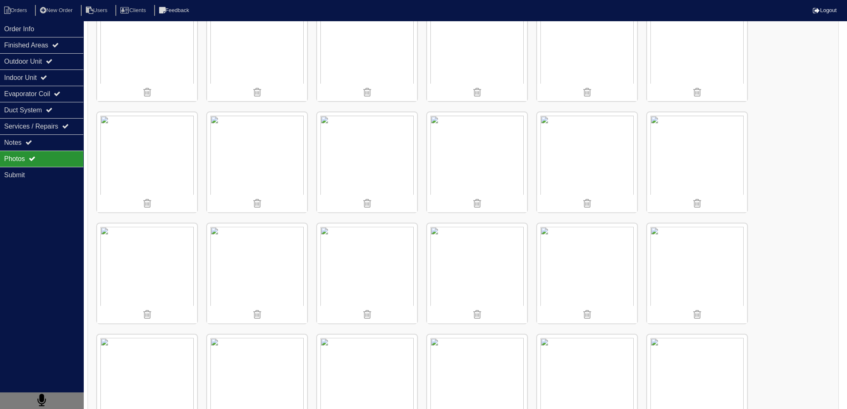
click at [275, 163] on img at bounding box center [257, 162] width 100 height 100
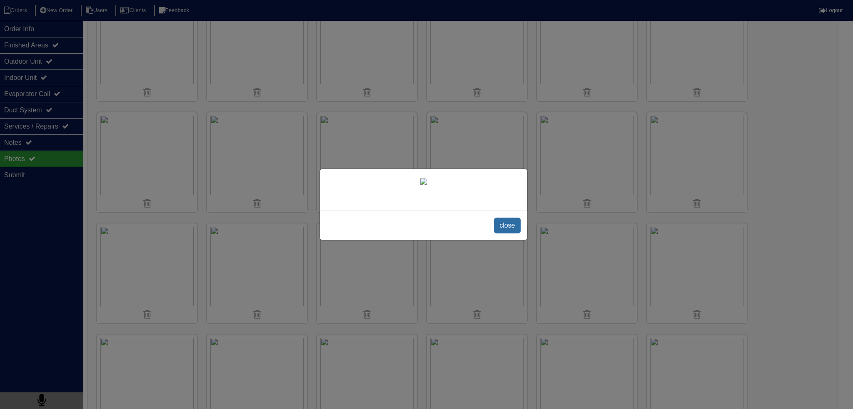
click at [515, 230] on span "close" at bounding box center [507, 226] width 26 height 16
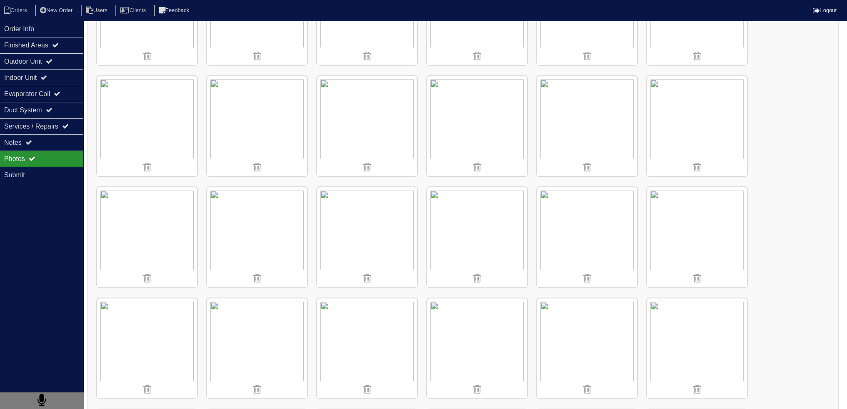
scroll to position [292, 0]
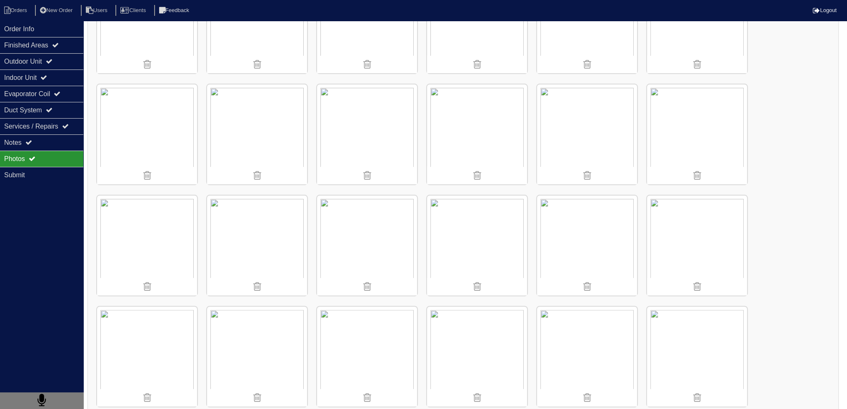
click at [269, 255] on img at bounding box center [257, 246] width 100 height 100
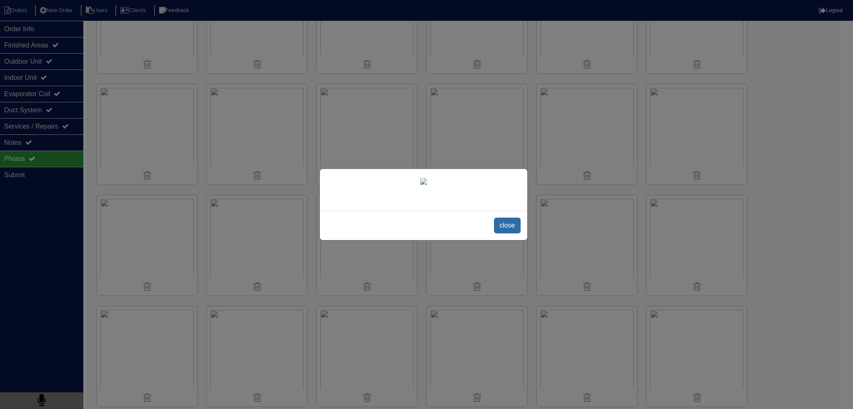
click at [511, 223] on span "close" at bounding box center [507, 226] width 26 height 16
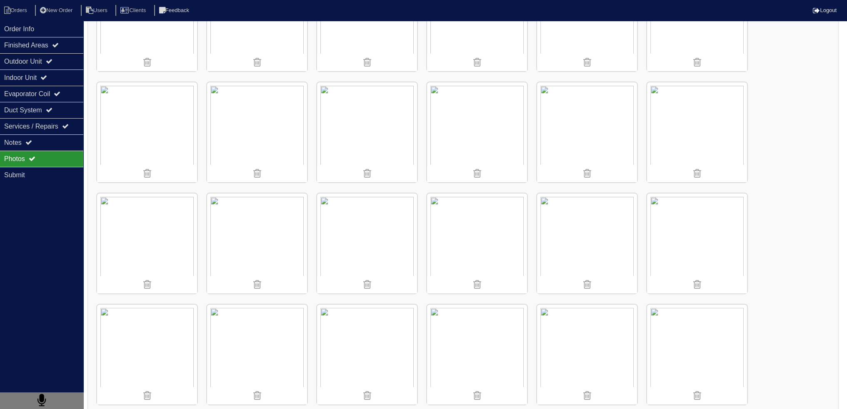
scroll to position [375, 0]
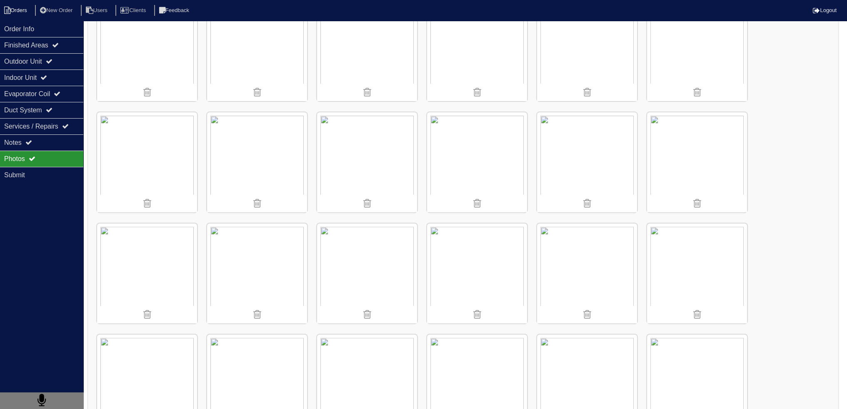
click at [15, 11] on li "Orders" at bounding box center [17, 10] width 34 height 11
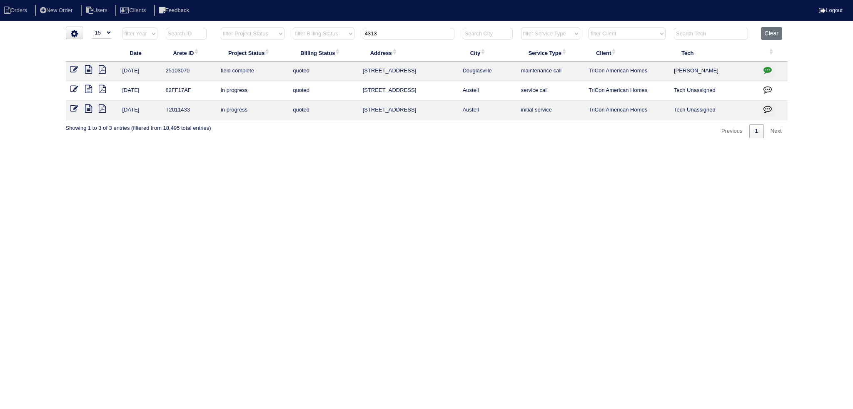
select select "15"
type input "4313"
click at [90, 70] on icon at bounding box center [88, 69] width 7 height 8
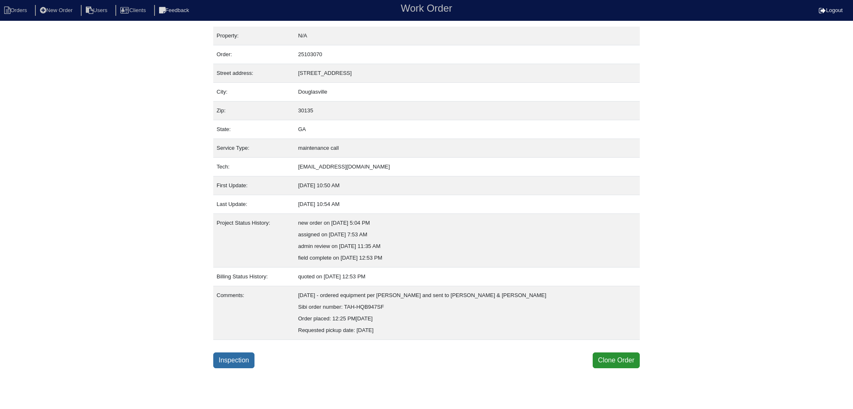
click at [232, 364] on link "Inspection" at bounding box center [233, 361] width 41 height 16
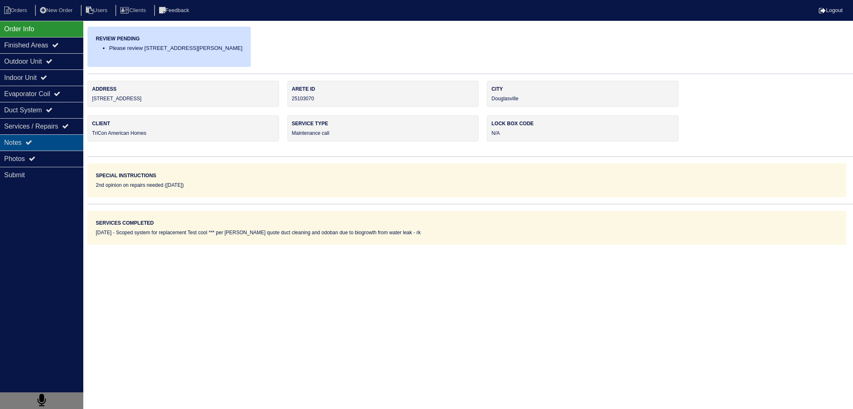
click at [50, 148] on div "Notes" at bounding box center [41, 143] width 83 height 16
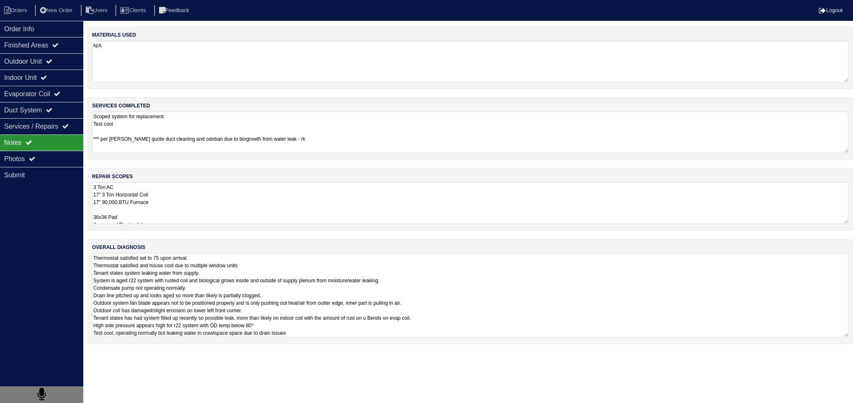
click at [158, 254] on textarea "Thermostat satisfied set to 75 upon arrival. Thermostat satisfied and house coo…" at bounding box center [470, 295] width 756 height 84
click at [317, 329] on textarea "Thermostat satisfied set to 75 upon arrival. Thermostat satisfied and house coo…" at bounding box center [470, 295] width 756 height 84
click at [316, 326] on textarea "Thermostat satisfied set to 75 upon arrival. Thermostat satisfied and house coo…" at bounding box center [470, 295] width 756 height 84
click at [309, 322] on textarea "Thermostat satisfied set to 75 upon arrival. Thermostat satisfied and house coo…" at bounding box center [470, 295] width 756 height 84
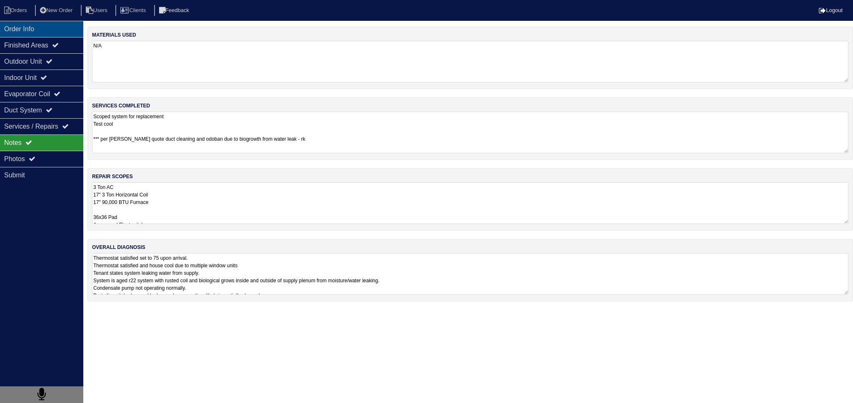
click at [51, 25] on div "Order Info" at bounding box center [41, 29] width 83 height 16
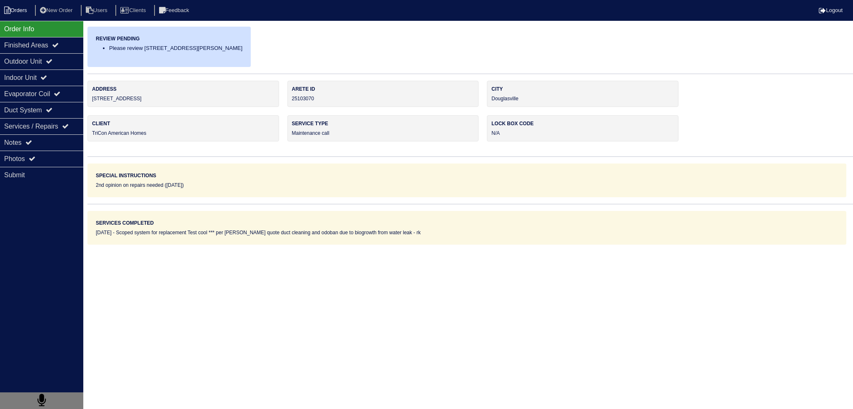
click at [21, 10] on li "Orders" at bounding box center [17, 10] width 34 height 11
select select "15"
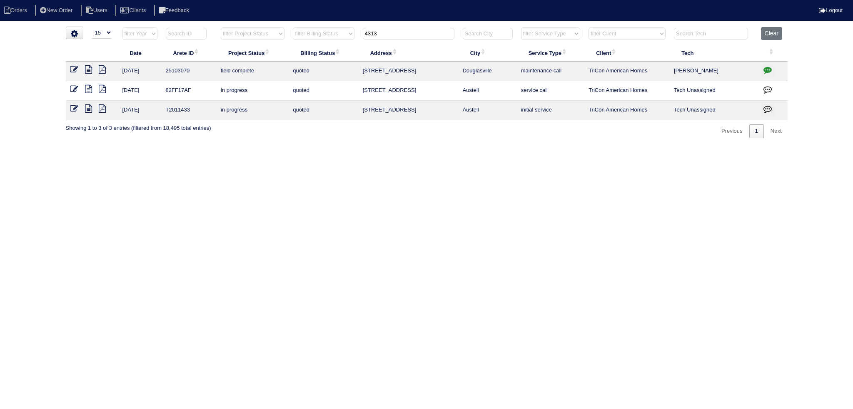
click at [431, 31] on input "4313" at bounding box center [409, 34] width 92 height 12
type input "3"
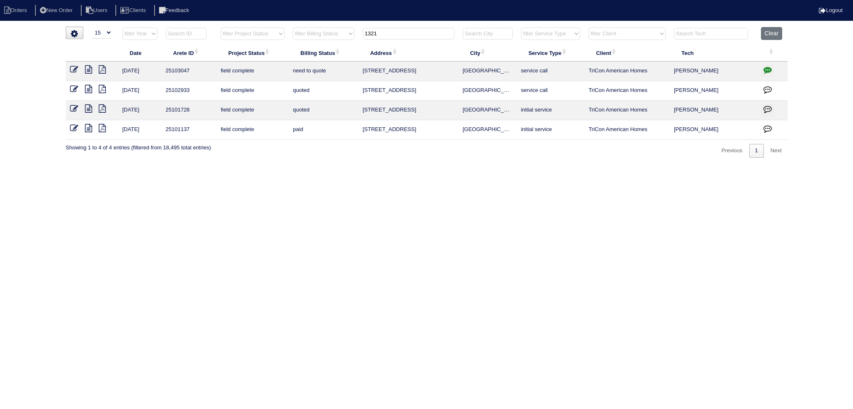
type input "1321"
click at [90, 70] on icon at bounding box center [88, 69] width 7 height 8
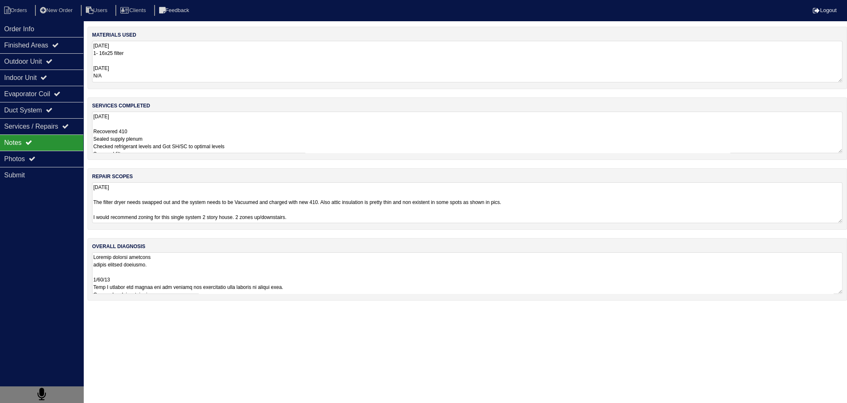
click at [185, 263] on textarea at bounding box center [467, 273] width 750 height 42
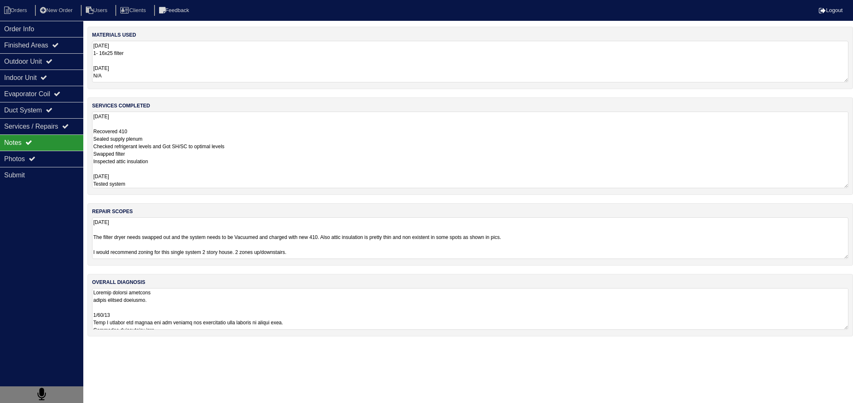
click at [190, 116] on textarea "[DATE] Recovered 410 Sealed supply plenum Checked refrigerant levels and Got SH…" at bounding box center [470, 150] width 756 height 77
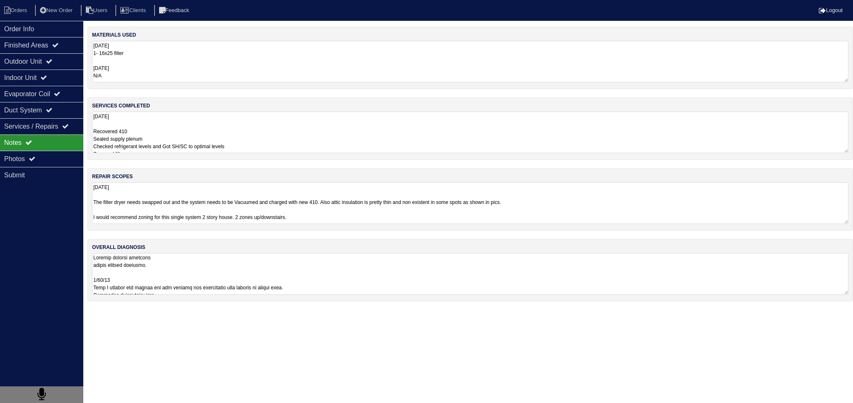
click at [60, 147] on div "Notes" at bounding box center [41, 143] width 83 height 16
drag, startPoint x: 60, startPoint y: 157, endPoint x: 76, endPoint y: 166, distance: 18.8
click at [58, 157] on div "Photos" at bounding box center [41, 159] width 83 height 16
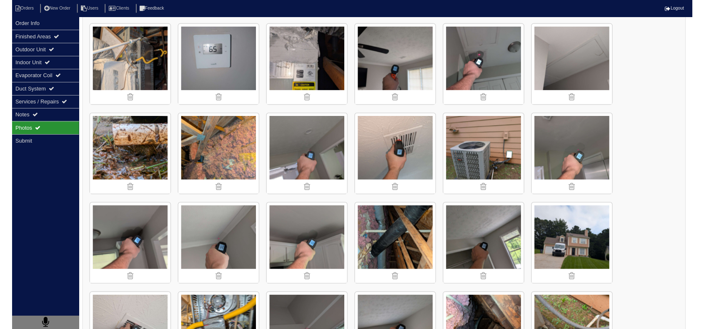
scroll to position [902, 0]
